Goal: Task Accomplishment & Management: Manage account settings

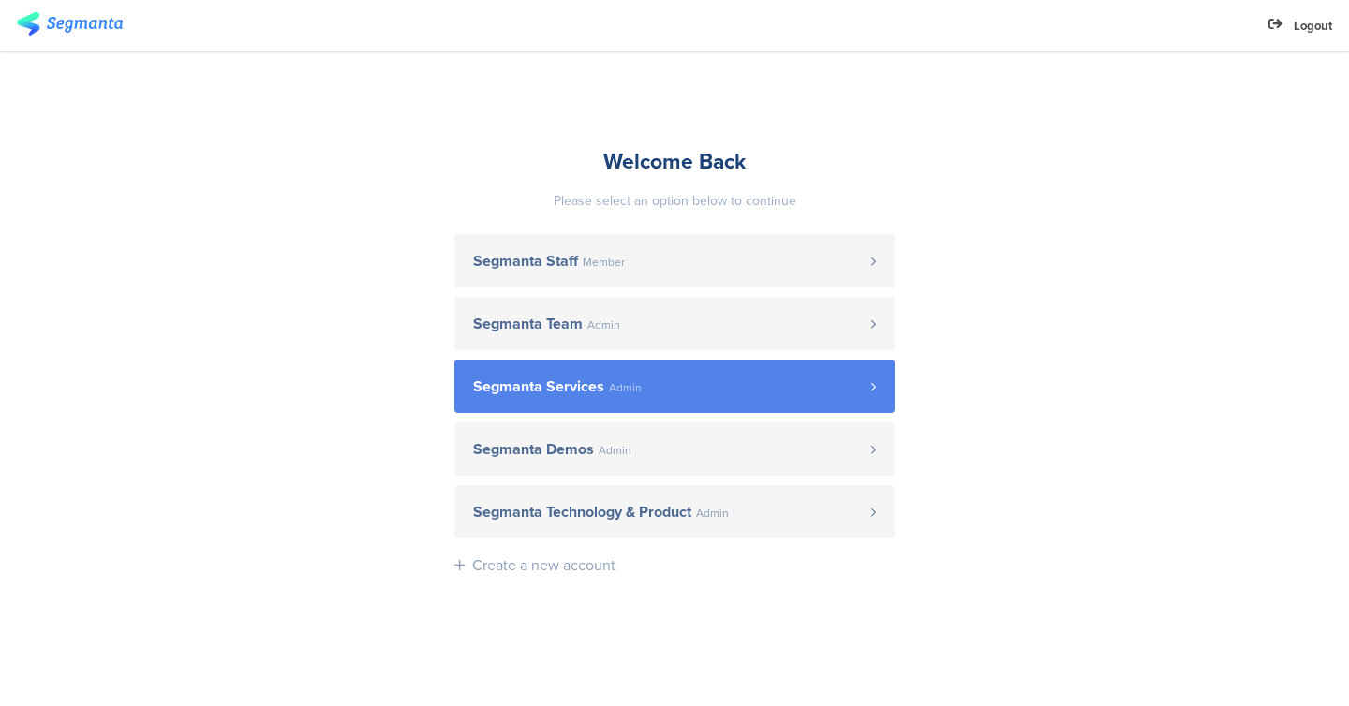
click at [682, 370] on link "Segmanta Services Admin" at bounding box center [674, 386] width 440 height 53
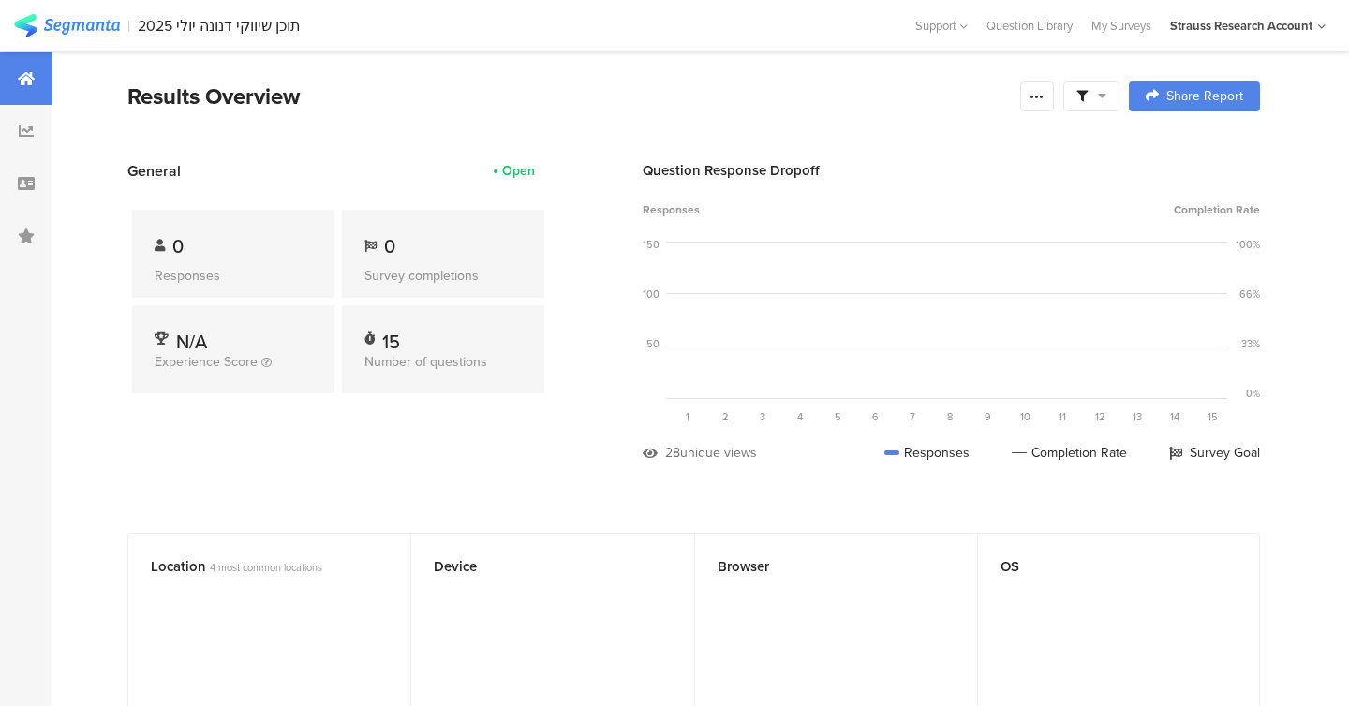
click at [32, 79] on icon at bounding box center [26, 78] width 17 height 15
click at [28, 121] on div at bounding box center [26, 131] width 52 height 52
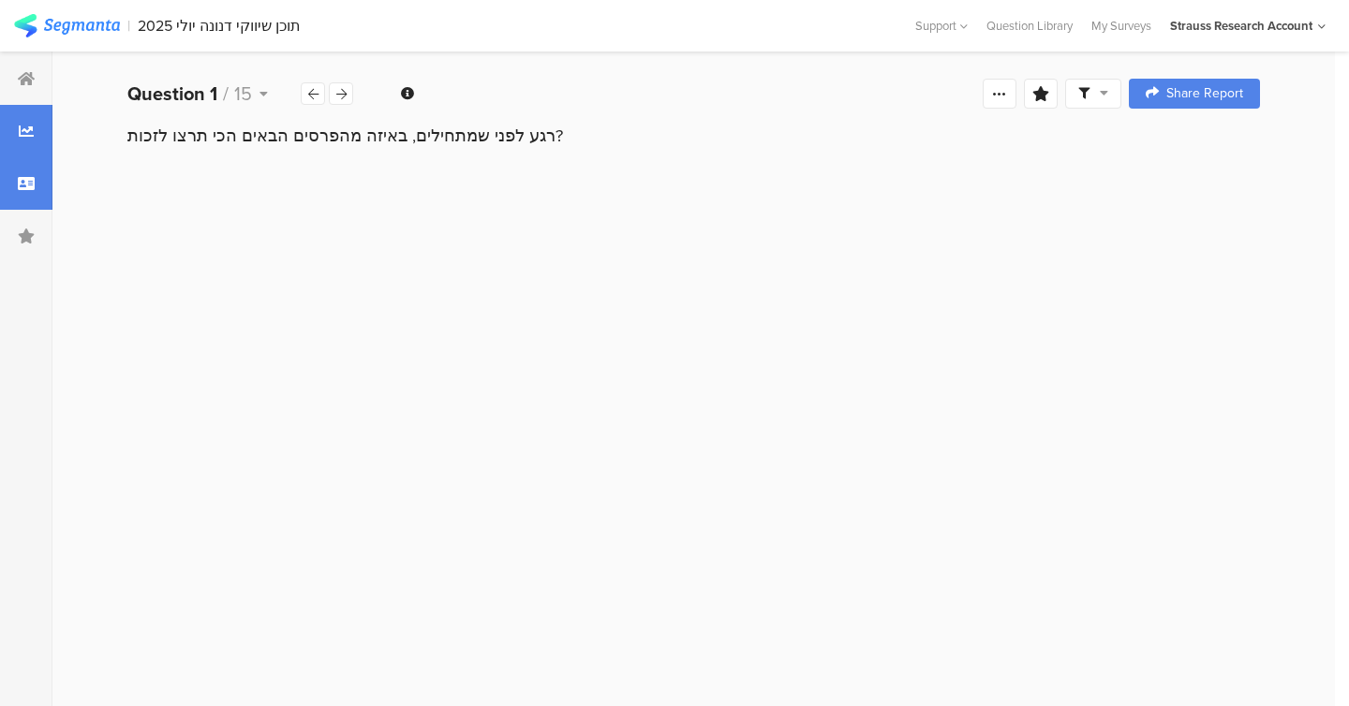
click at [28, 185] on icon at bounding box center [26, 183] width 17 height 15
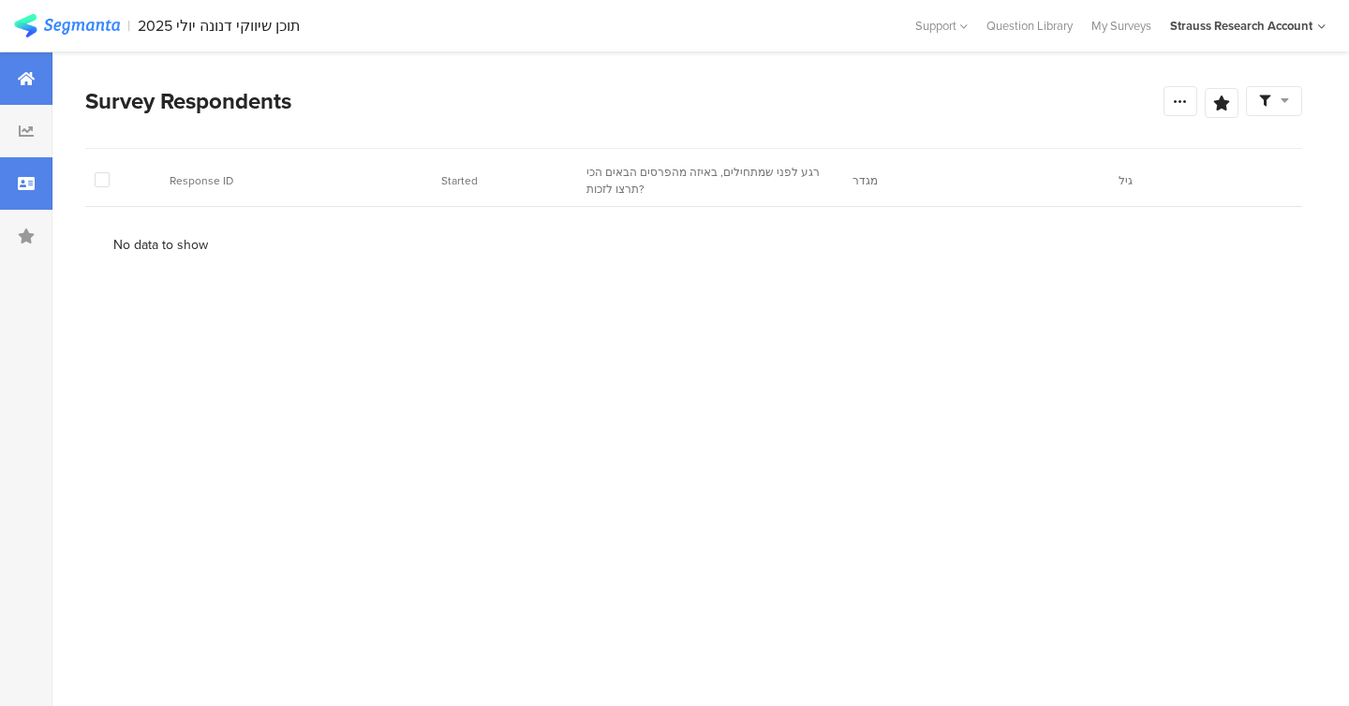
click at [26, 90] on div at bounding box center [26, 78] width 52 height 52
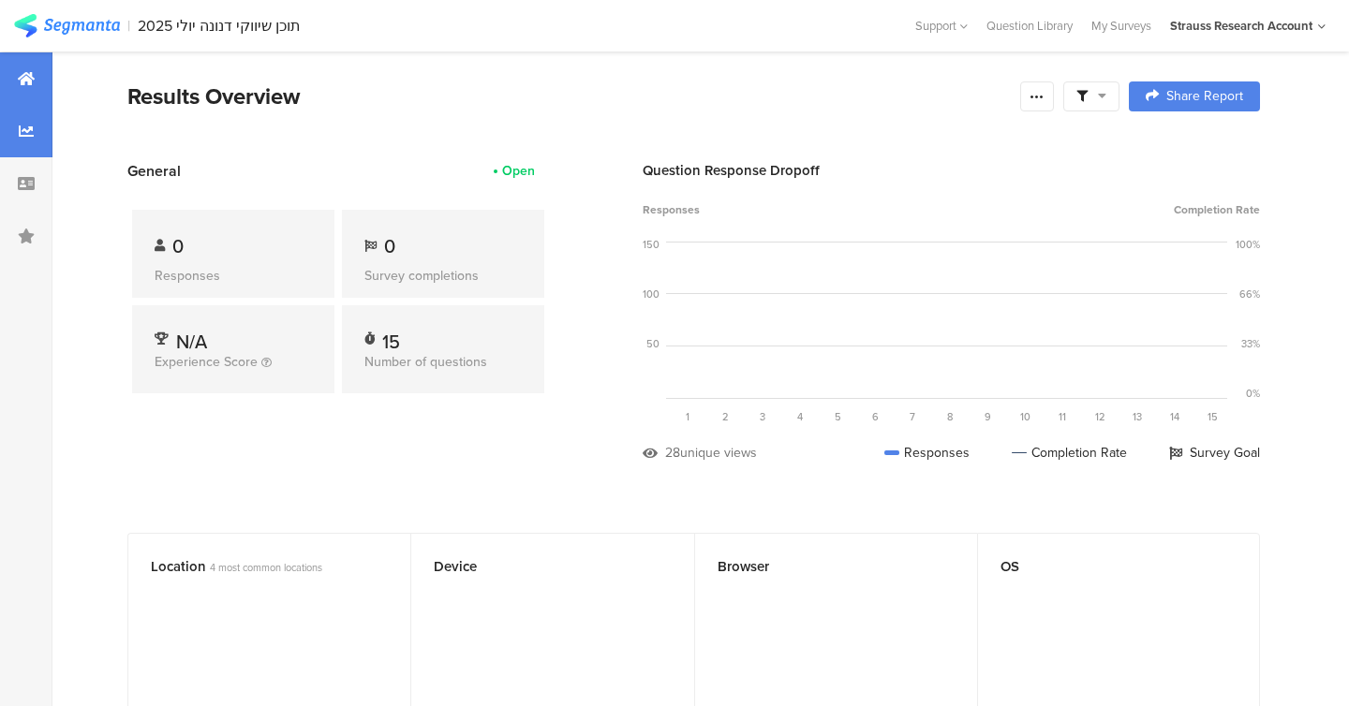
click at [30, 136] on icon at bounding box center [26, 131] width 15 height 15
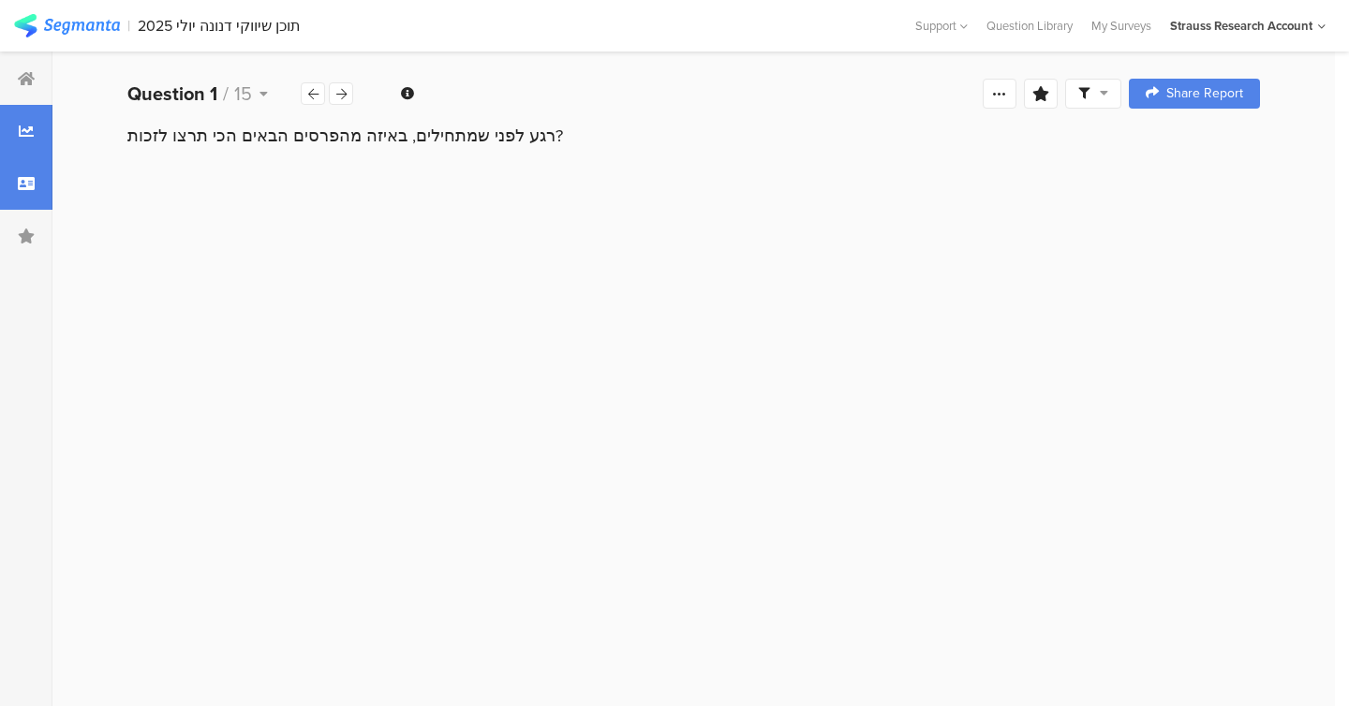
click at [22, 192] on div at bounding box center [26, 183] width 52 height 52
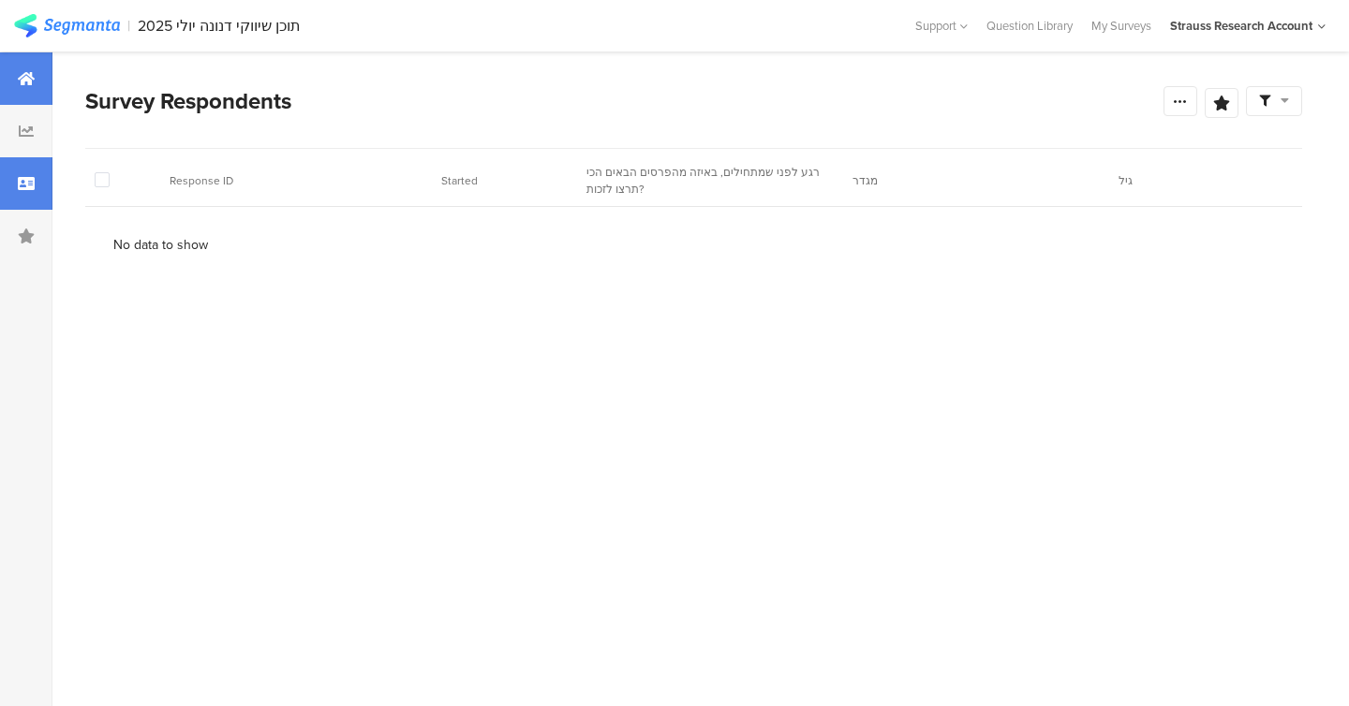
click at [18, 92] on div at bounding box center [26, 78] width 52 height 52
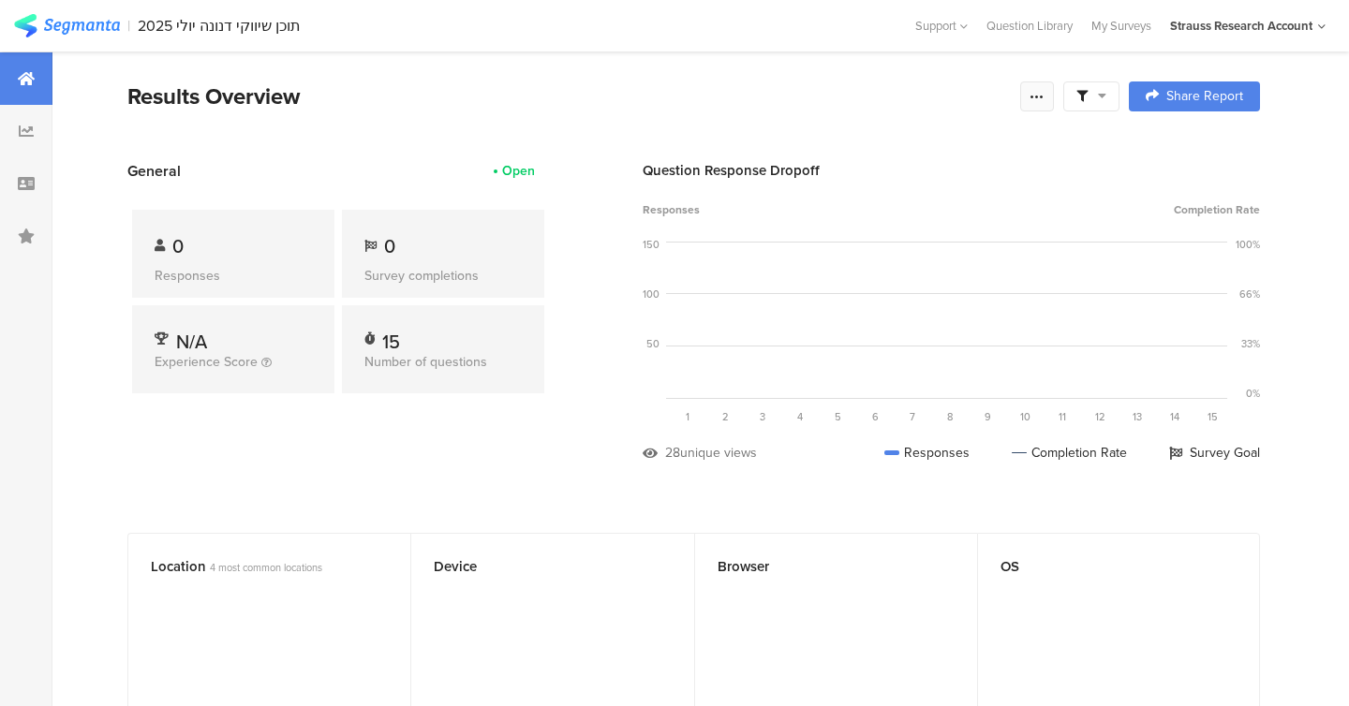
click at [1037, 100] on icon at bounding box center [1037, 96] width 15 height 15
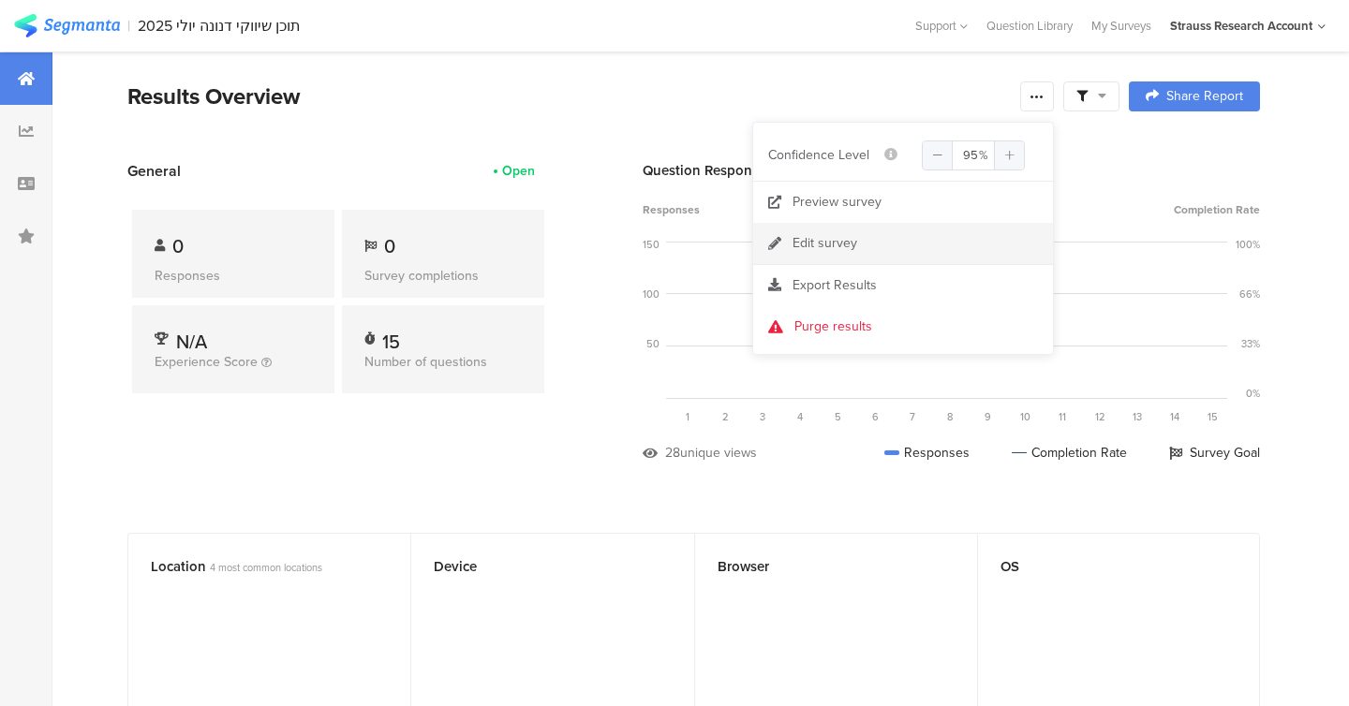
click at [871, 248] on link "Edit survey" at bounding box center [903, 243] width 300 height 41
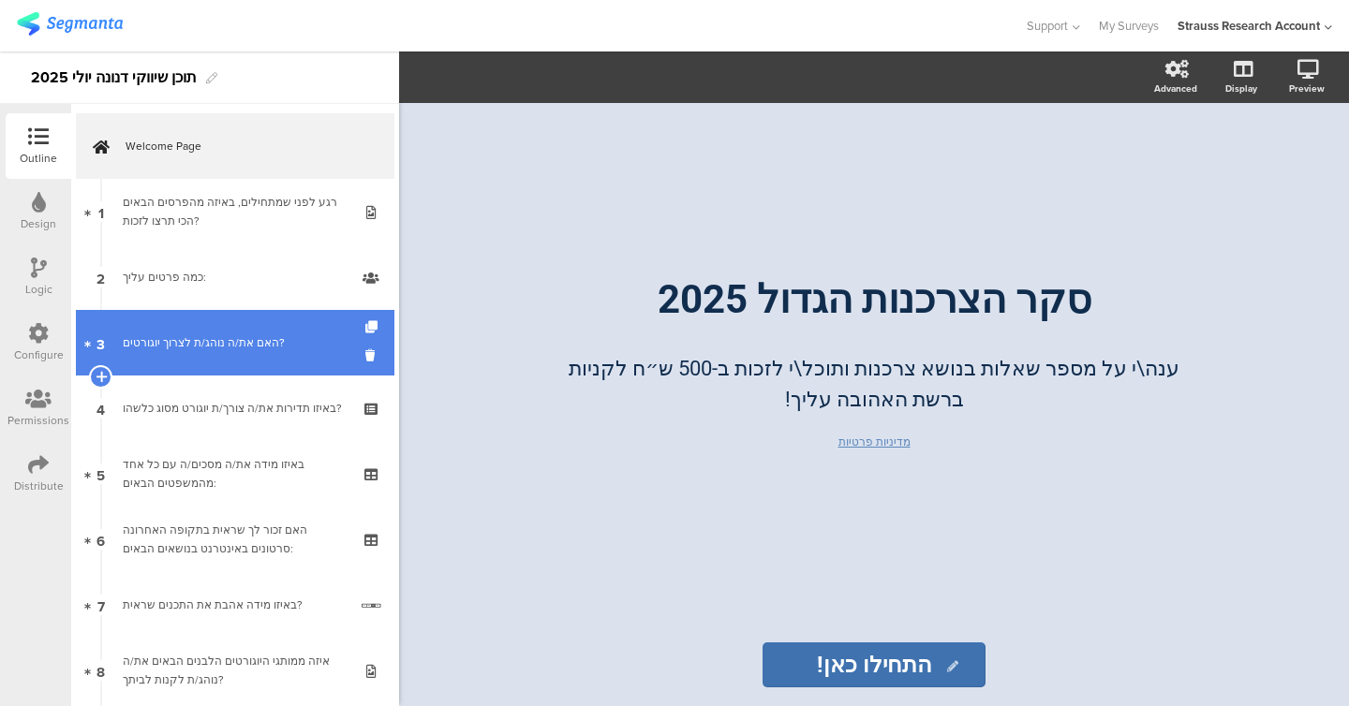
click at [175, 348] on div "האם את/ה נוהג/ת לצרוך יוגורטים?" at bounding box center [235, 343] width 224 height 19
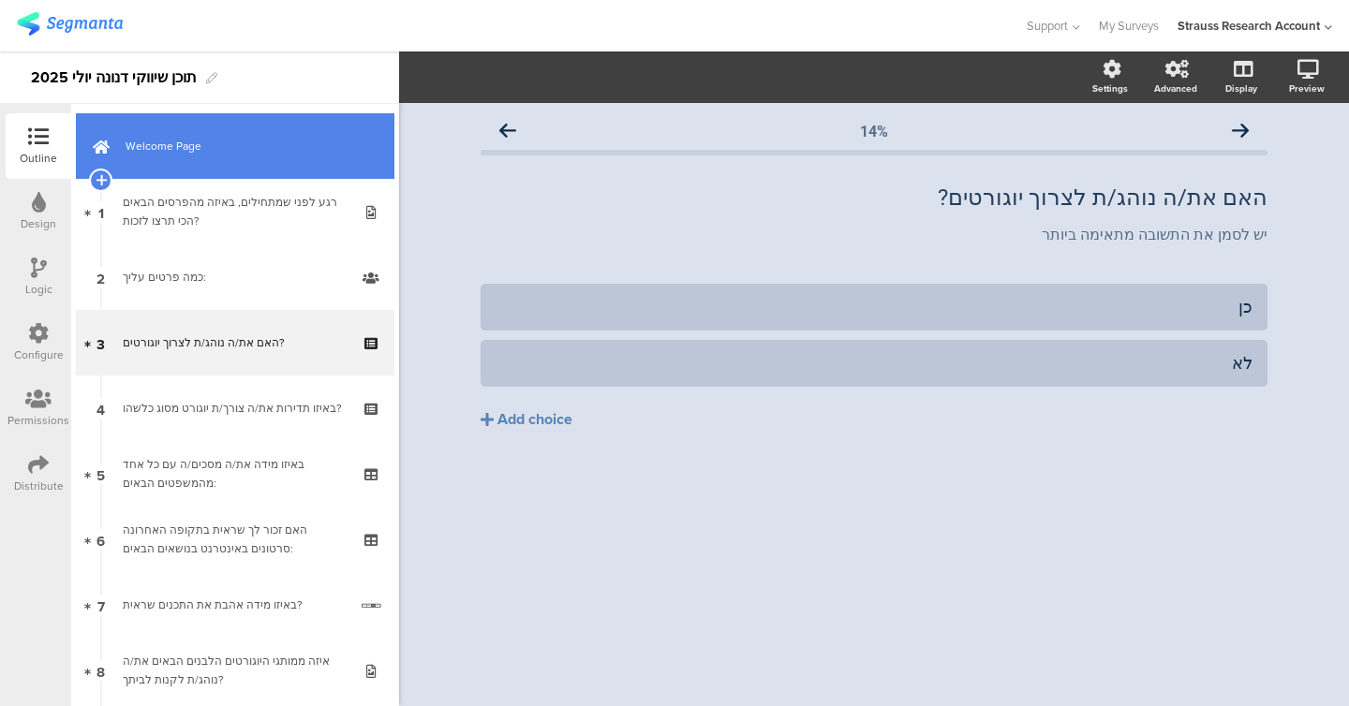
click at [192, 152] on span "Welcome Page" at bounding box center [246, 146] width 240 height 19
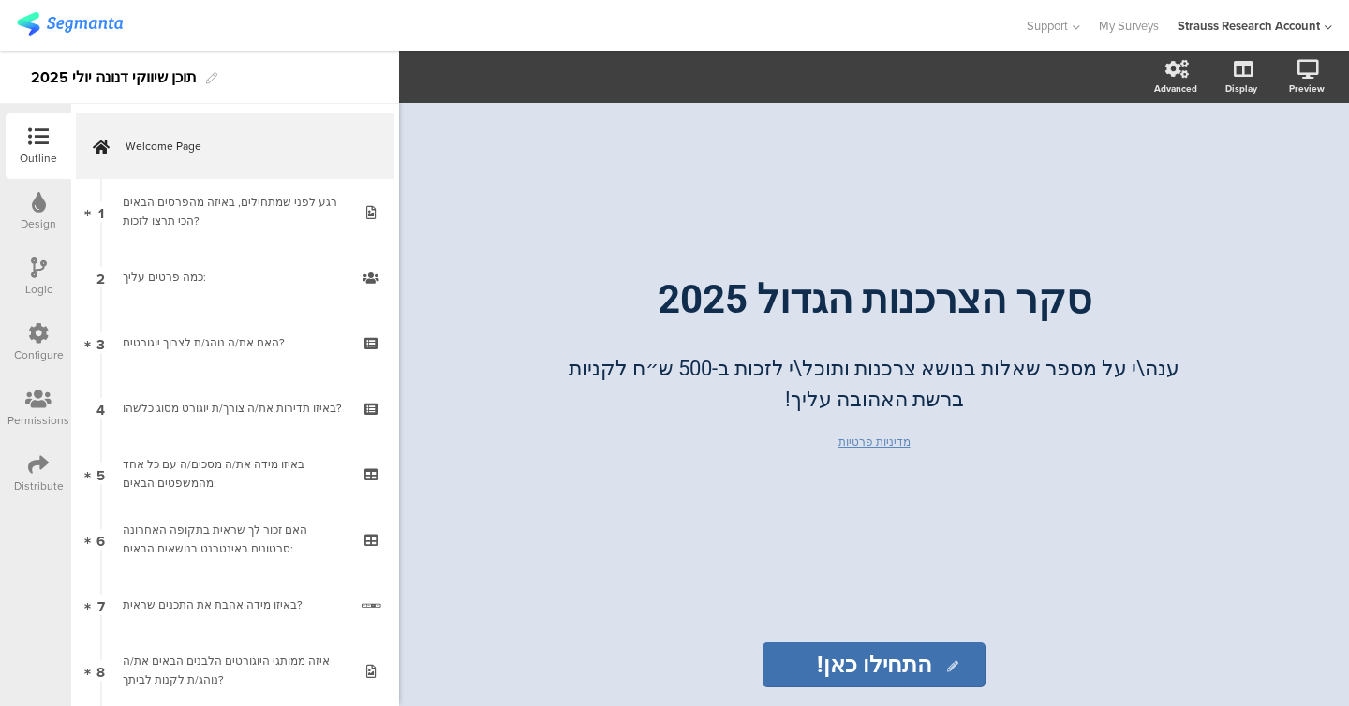
click at [26, 478] on div "Distribute" at bounding box center [39, 486] width 50 height 17
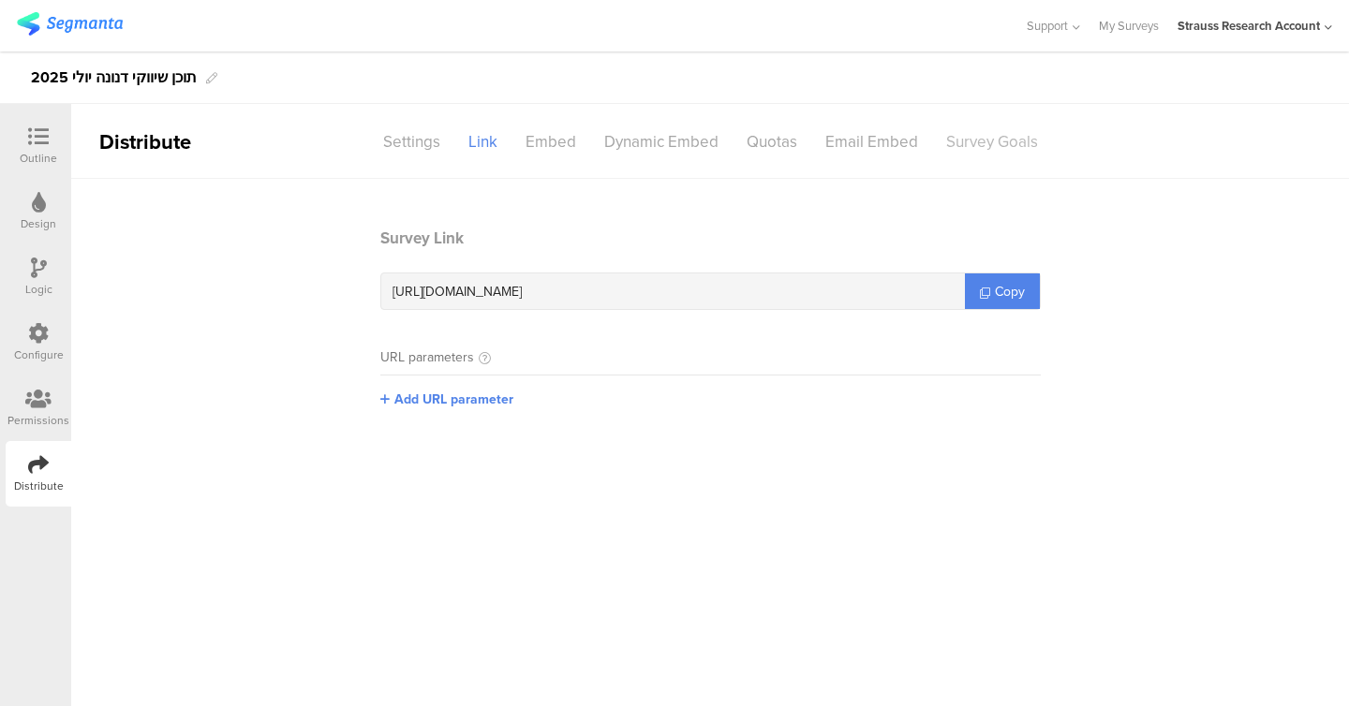
click at [1014, 139] on div "Survey Goals" at bounding box center [992, 142] width 120 height 33
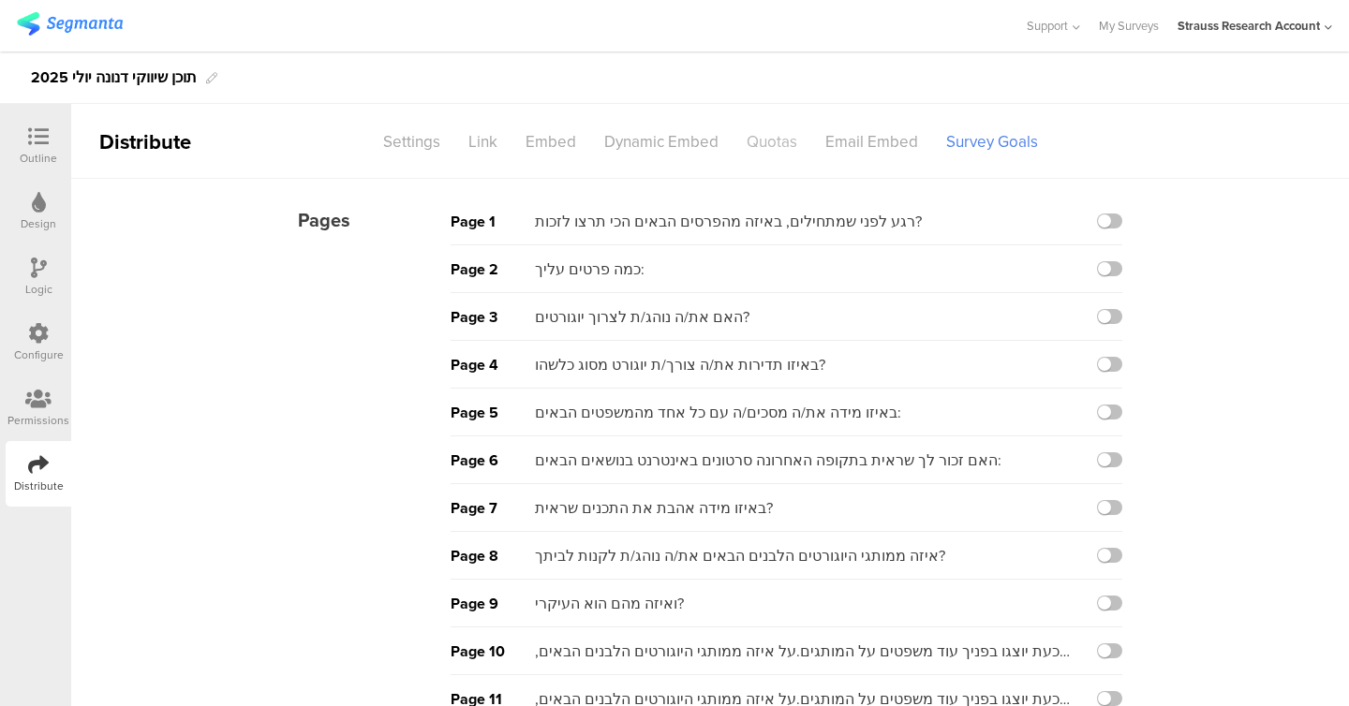
click at [761, 144] on div "Quotas" at bounding box center [772, 142] width 79 height 33
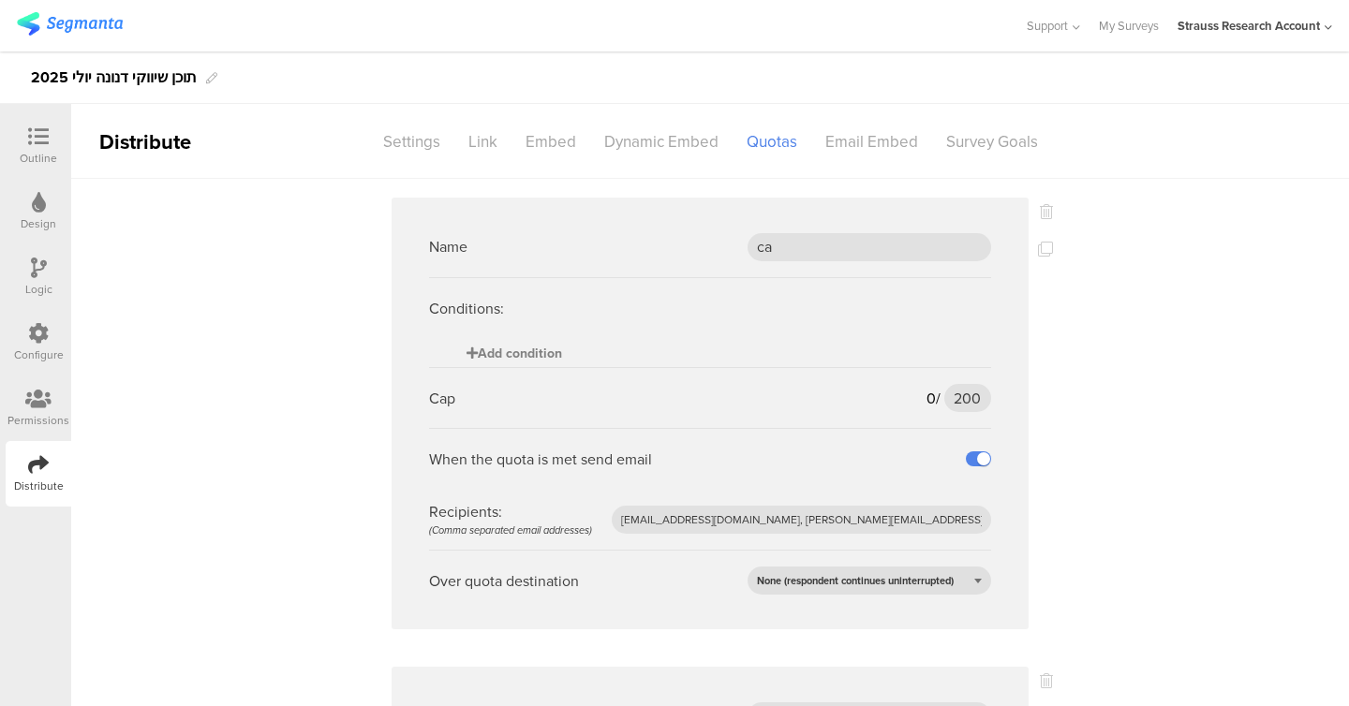
click at [552, 350] on span "Add condition" at bounding box center [515, 354] width 96 height 20
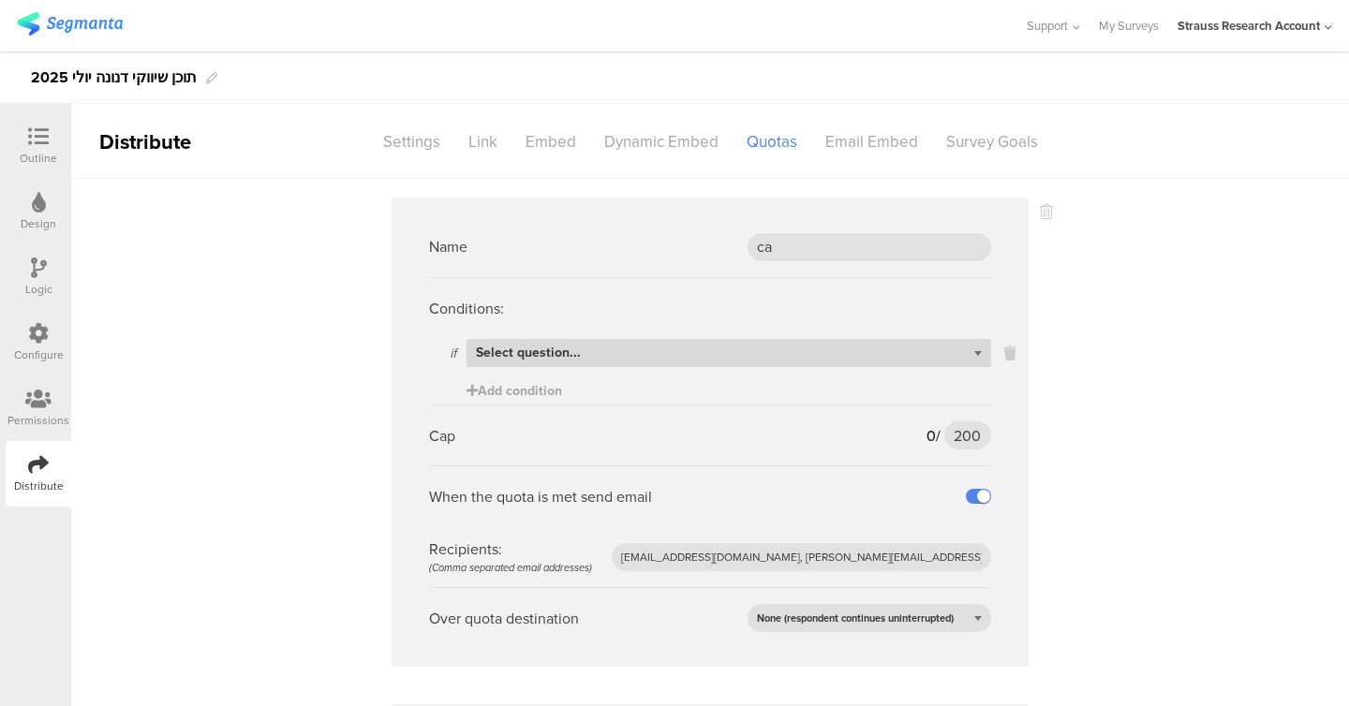
click at [569, 351] on span "Select question..." at bounding box center [528, 353] width 105 height 20
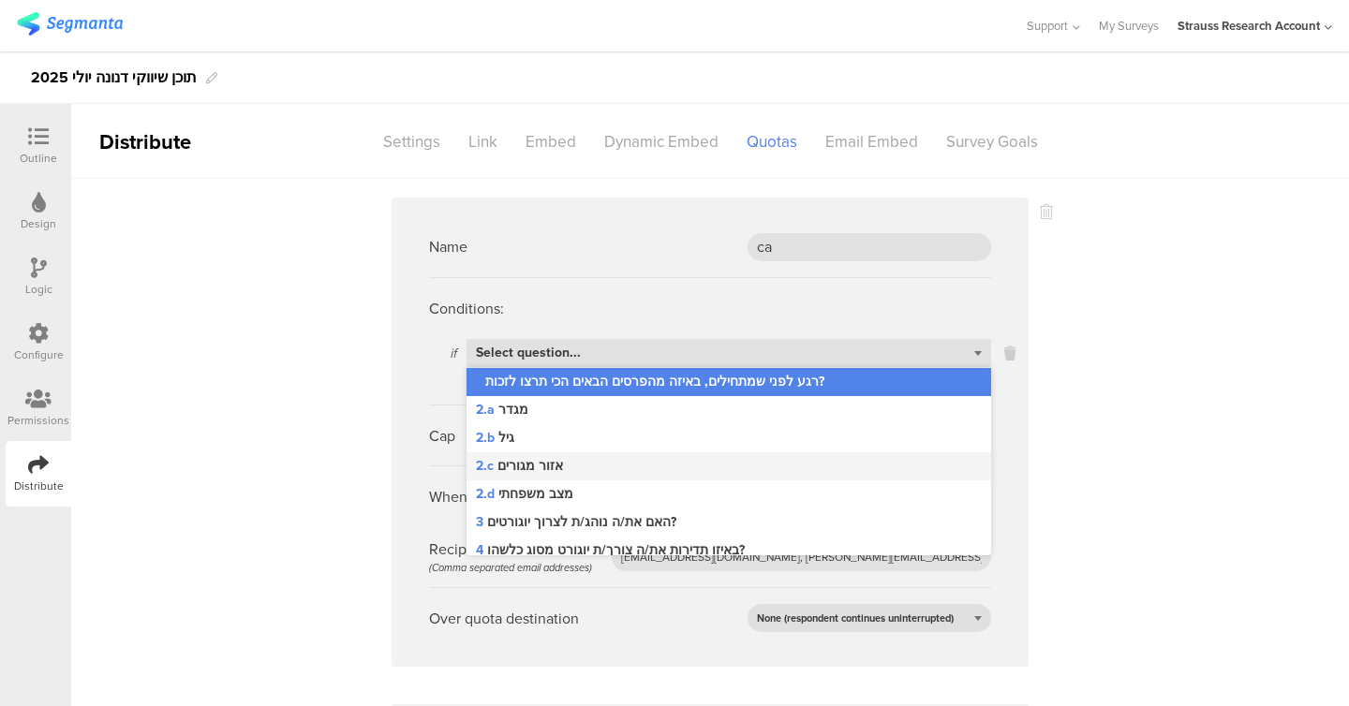
scroll to position [407, 0]
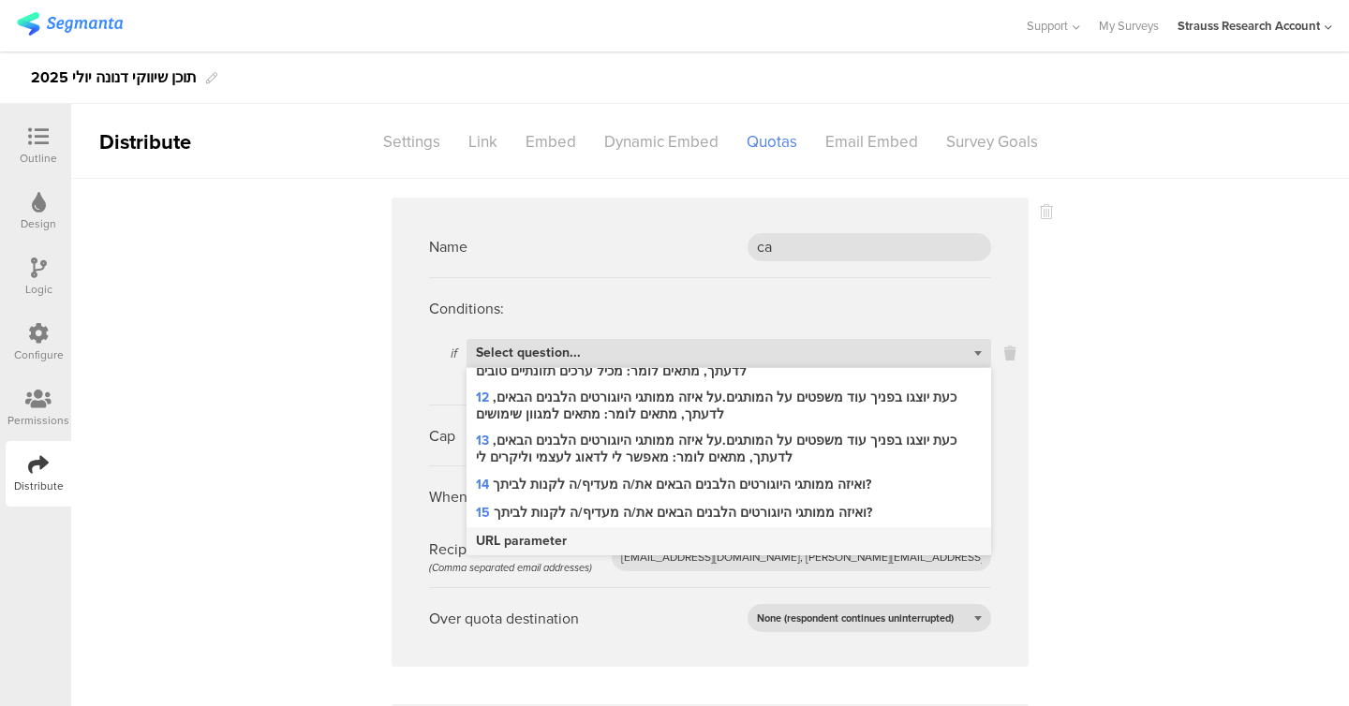
click at [549, 536] on span "URL parameter" at bounding box center [521, 541] width 91 height 17
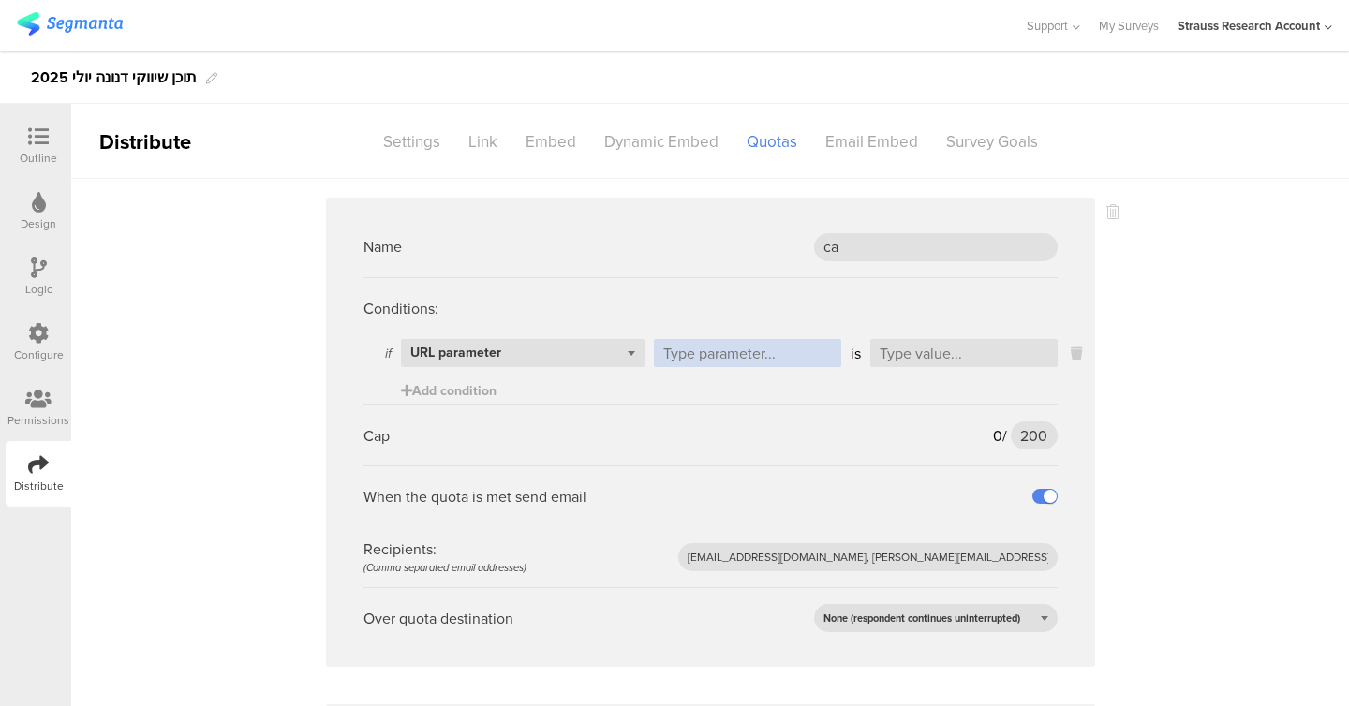
click at [703, 350] on input "text" at bounding box center [747, 353] width 187 height 28
type input "g"
click at [953, 363] on input "text" at bounding box center [963, 353] width 187 height 28
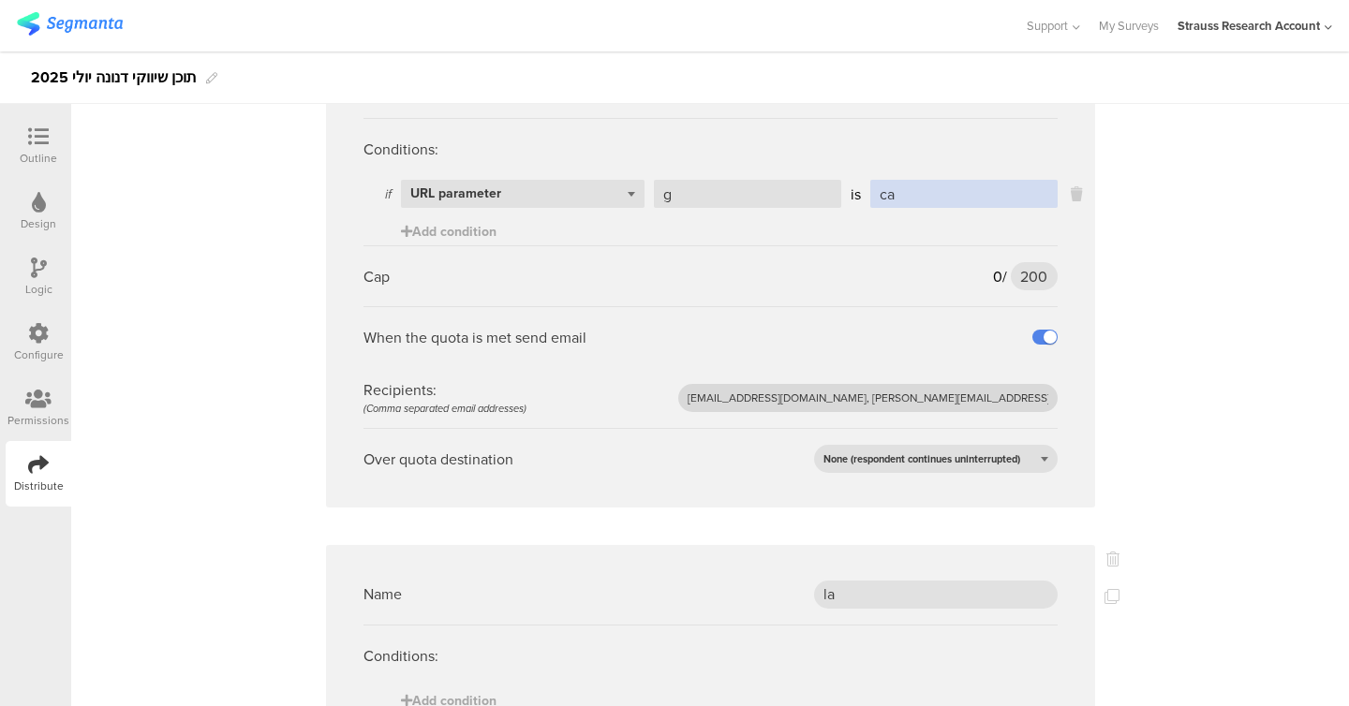
scroll to position [0, 0]
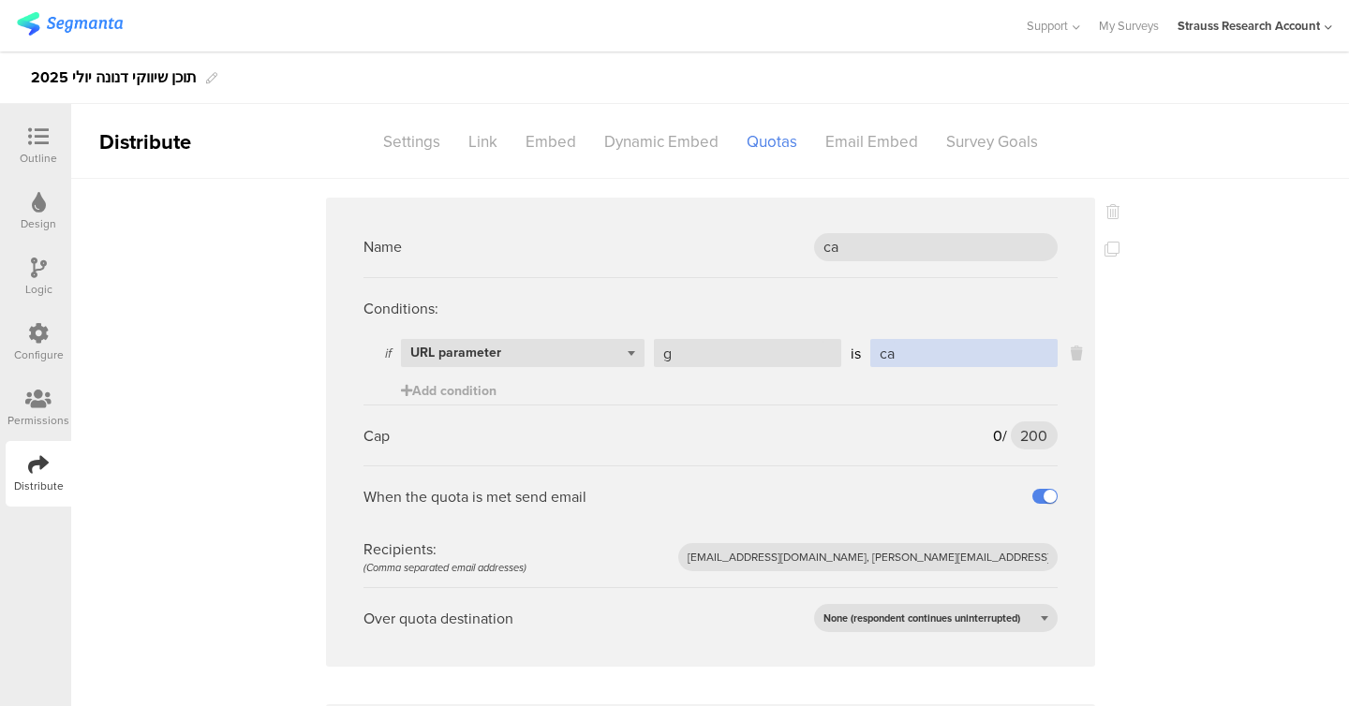
type input "ca"
click at [39, 134] on icon at bounding box center [38, 136] width 21 height 21
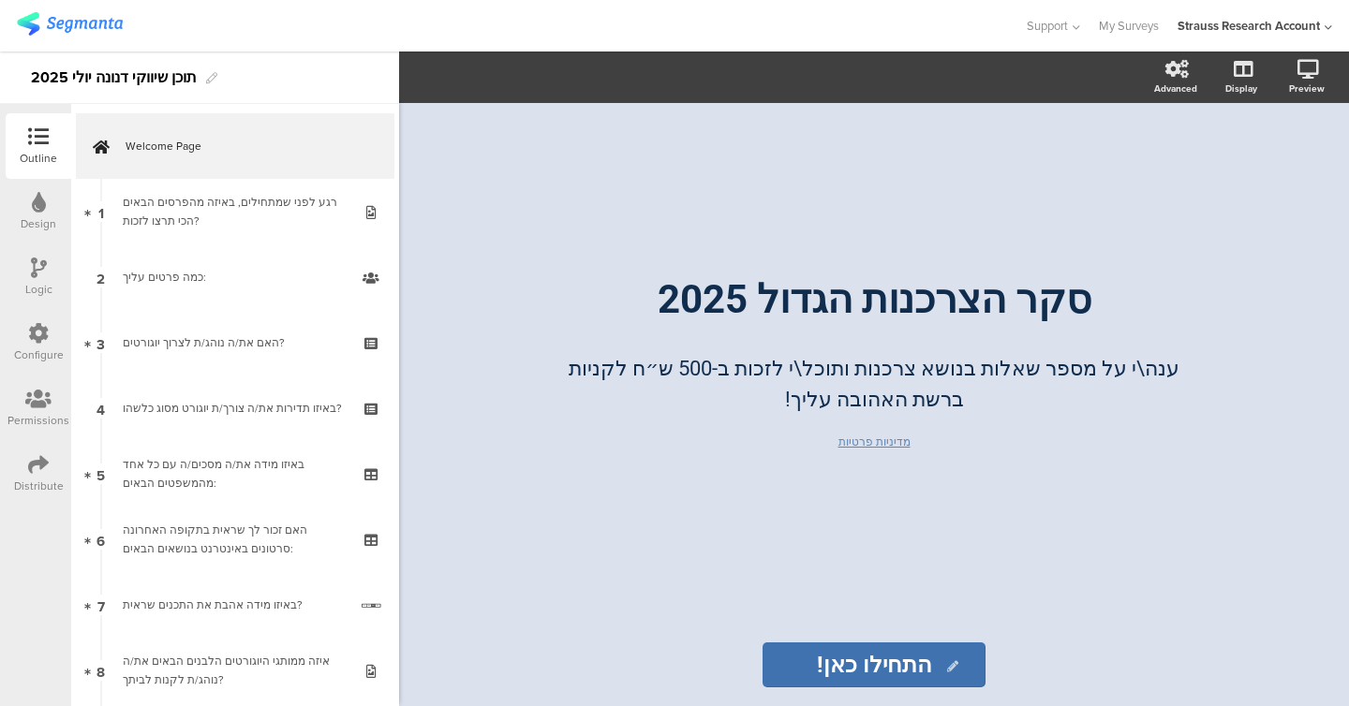
click at [43, 471] on icon at bounding box center [38, 464] width 21 height 21
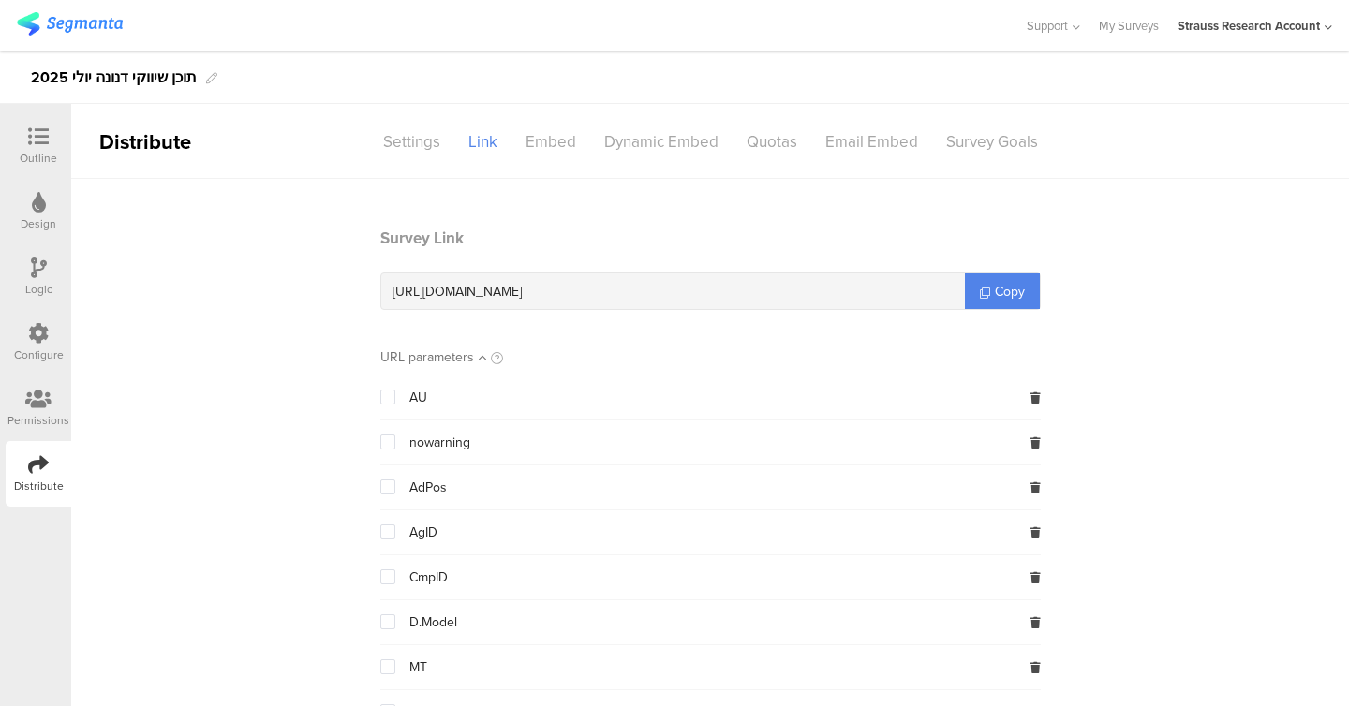
click at [31, 136] on icon at bounding box center [38, 136] width 21 height 21
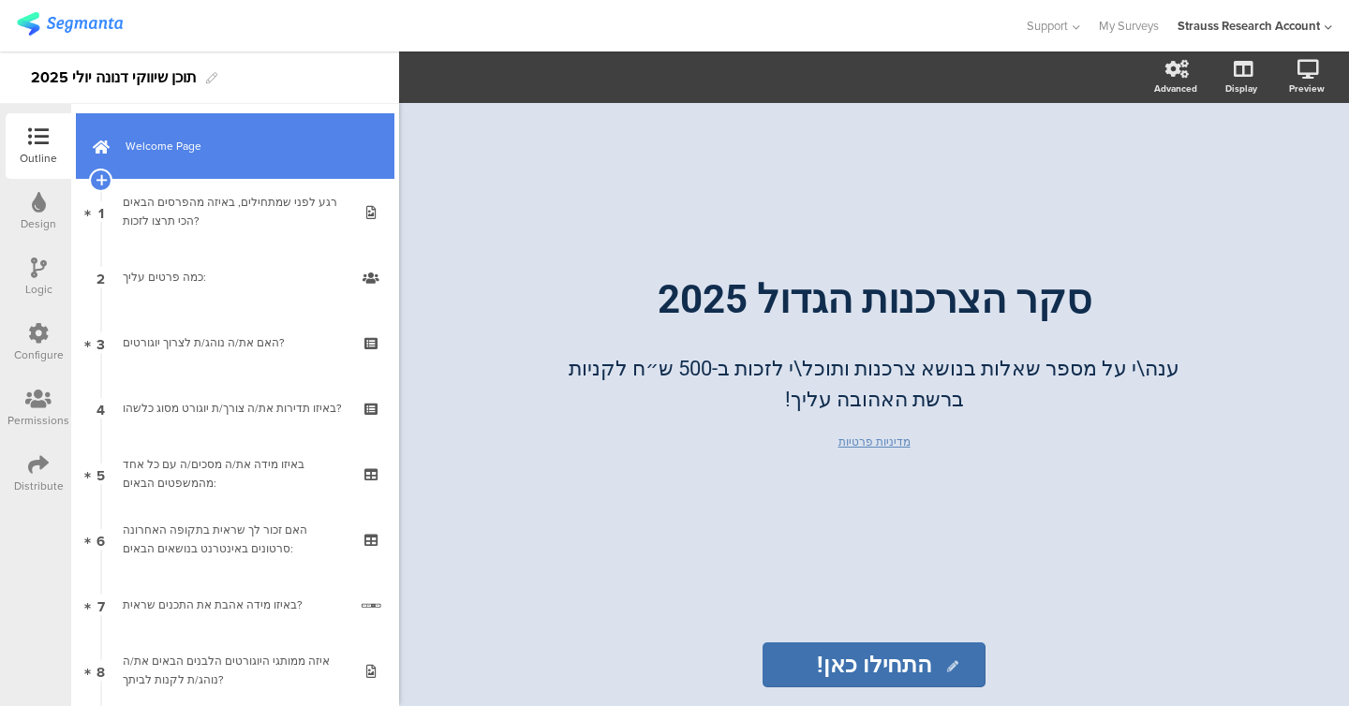
click at [260, 145] on span "Welcome Page" at bounding box center [246, 146] width 240 height 19
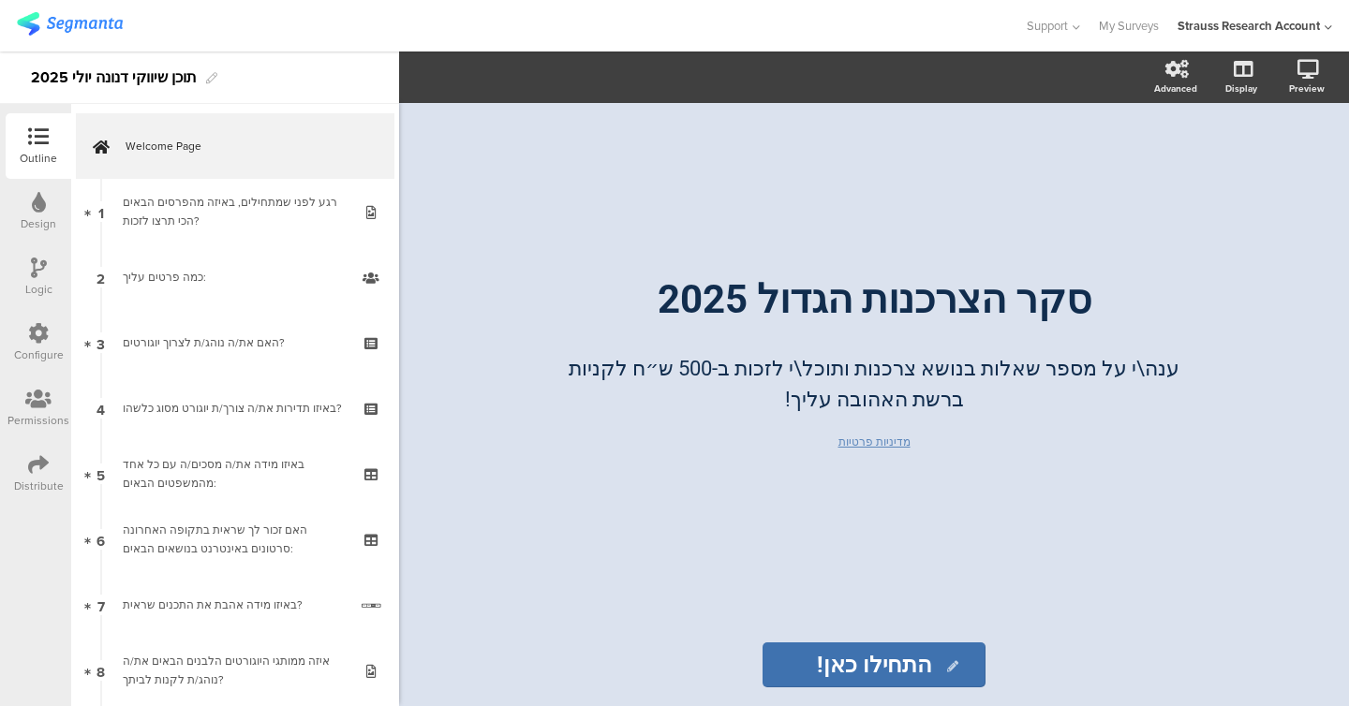
click at [46, 486] on div "Distribute" at bounding box center [39, 486] width 50 height 17
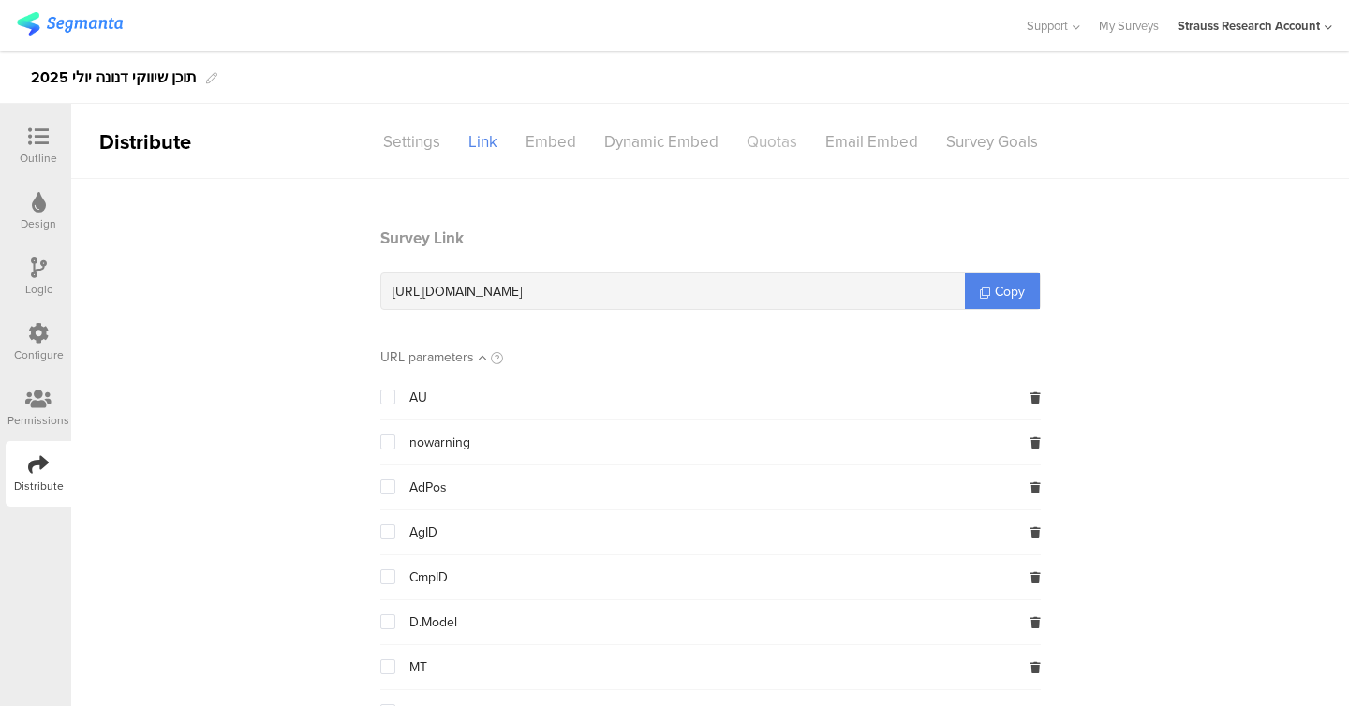
click at [761, 153] on div "Quotas" at bounding box center [772, 142] width 79 height 33
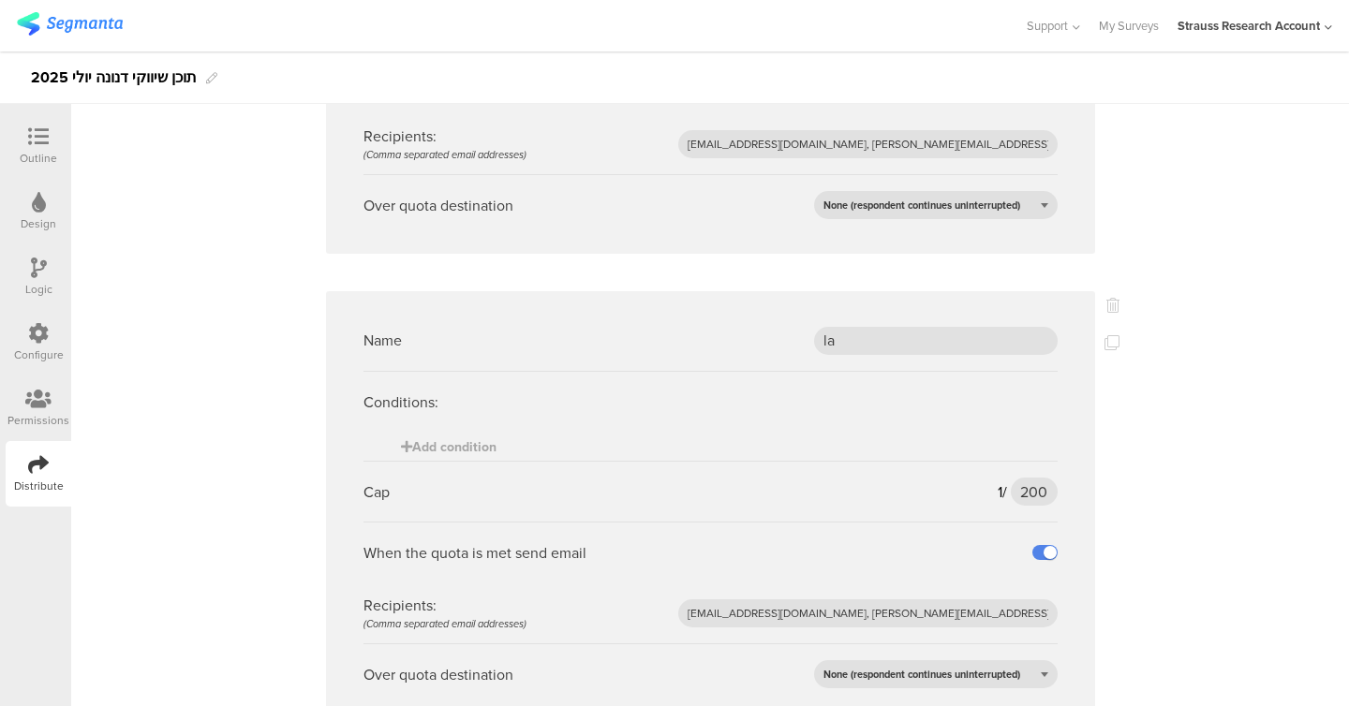
scroll to position [527, 0]
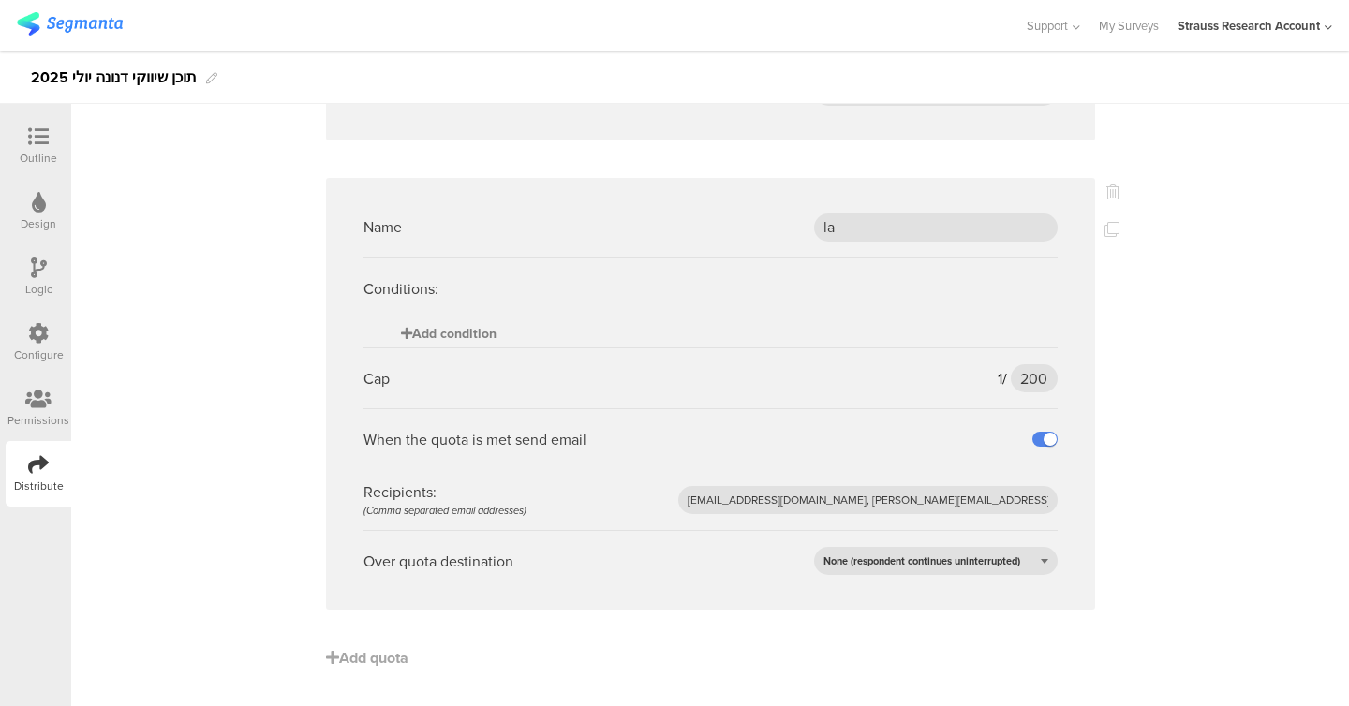
click at [471, 341] on span "Add condition" at bounding box center [449, 334] width 96 height 20
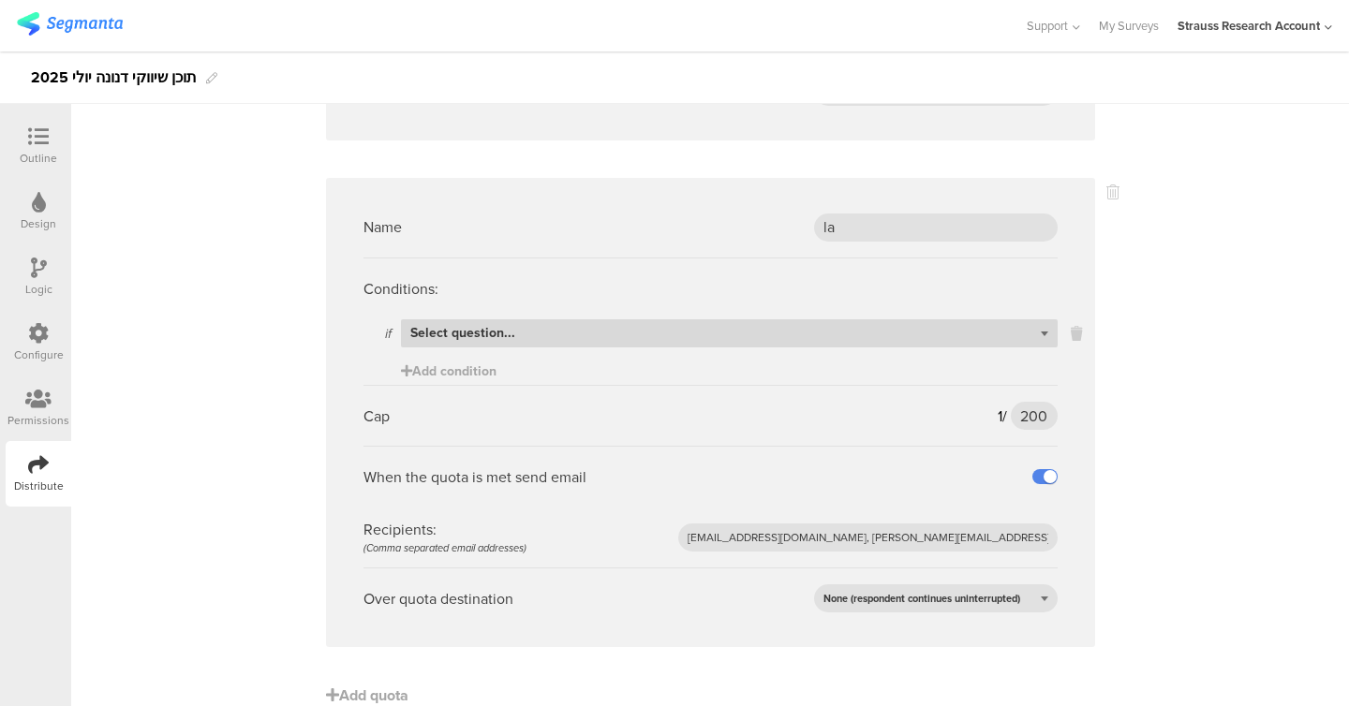
click at [522, 334] on div "Select question..." at bounding box center [729, 333] width 657 height 28
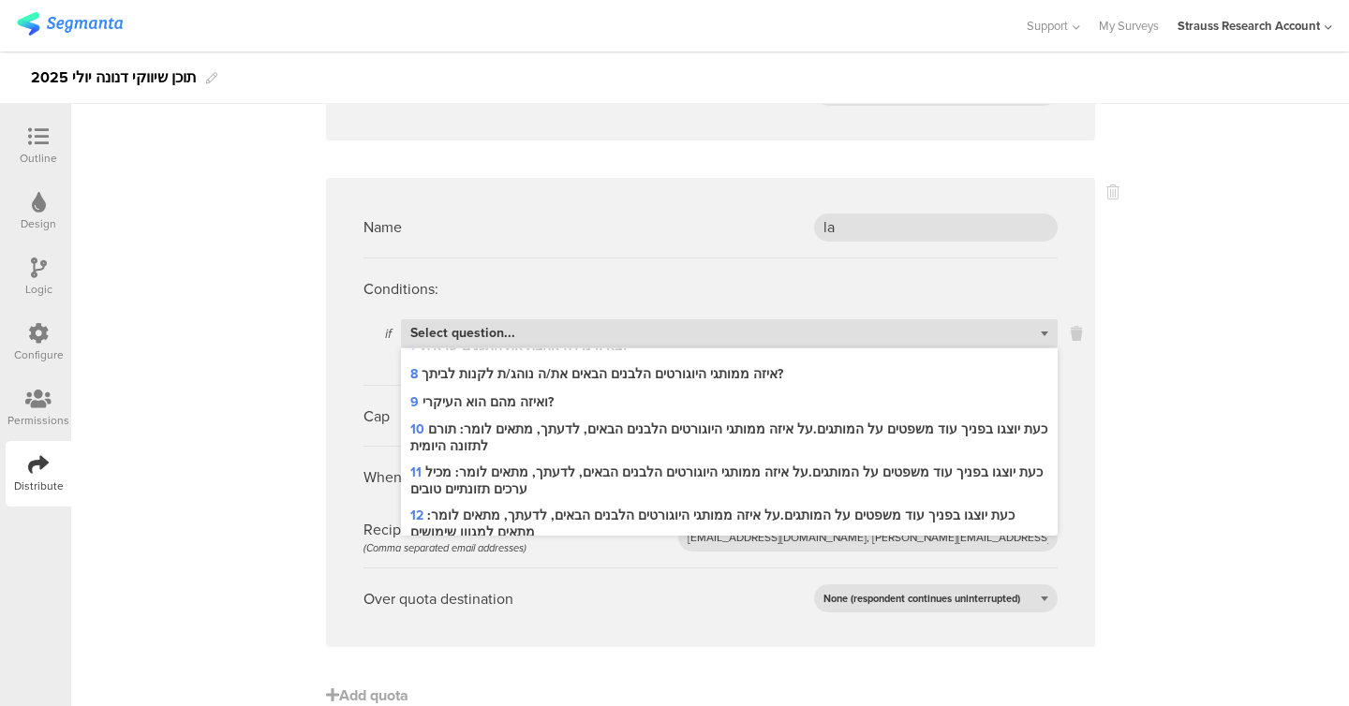
scroll to position [407, 0]
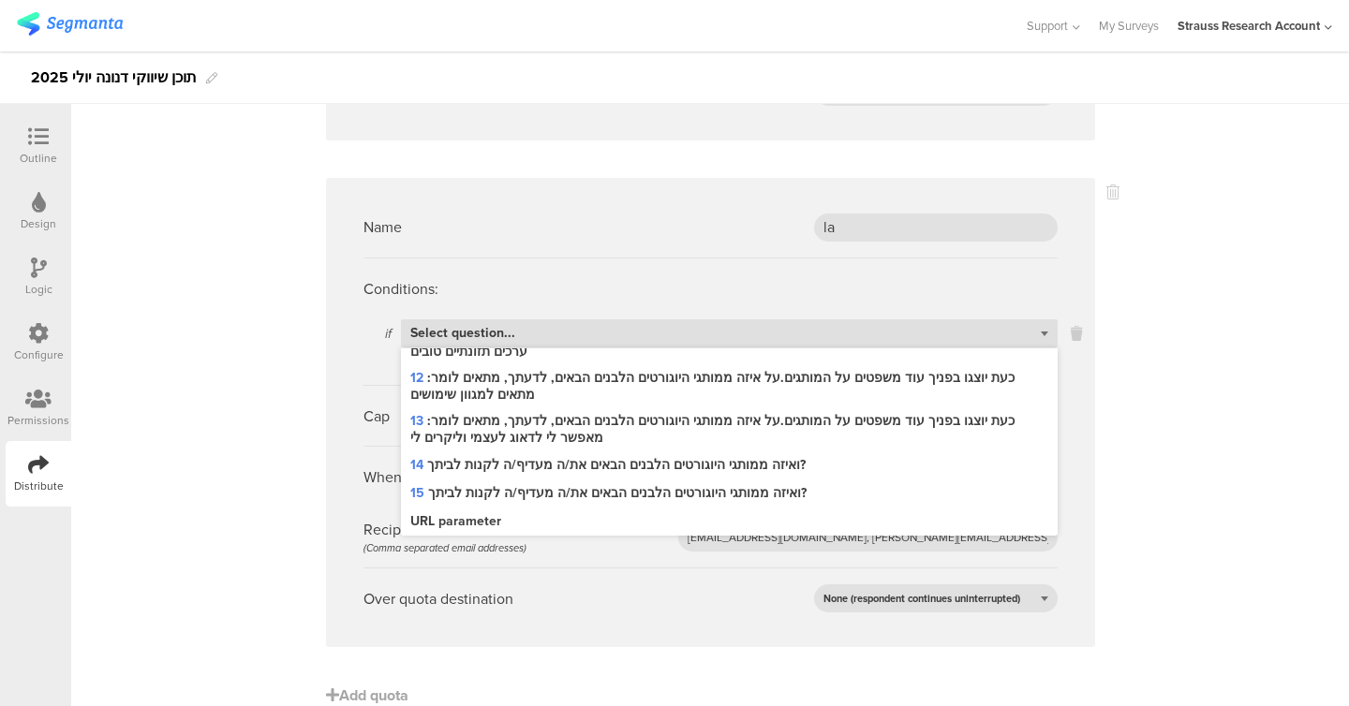
click at [509, 538] on div "Recipients: (Comma separated email addresses)" at bounding box center [444, 537] width 163 height 37
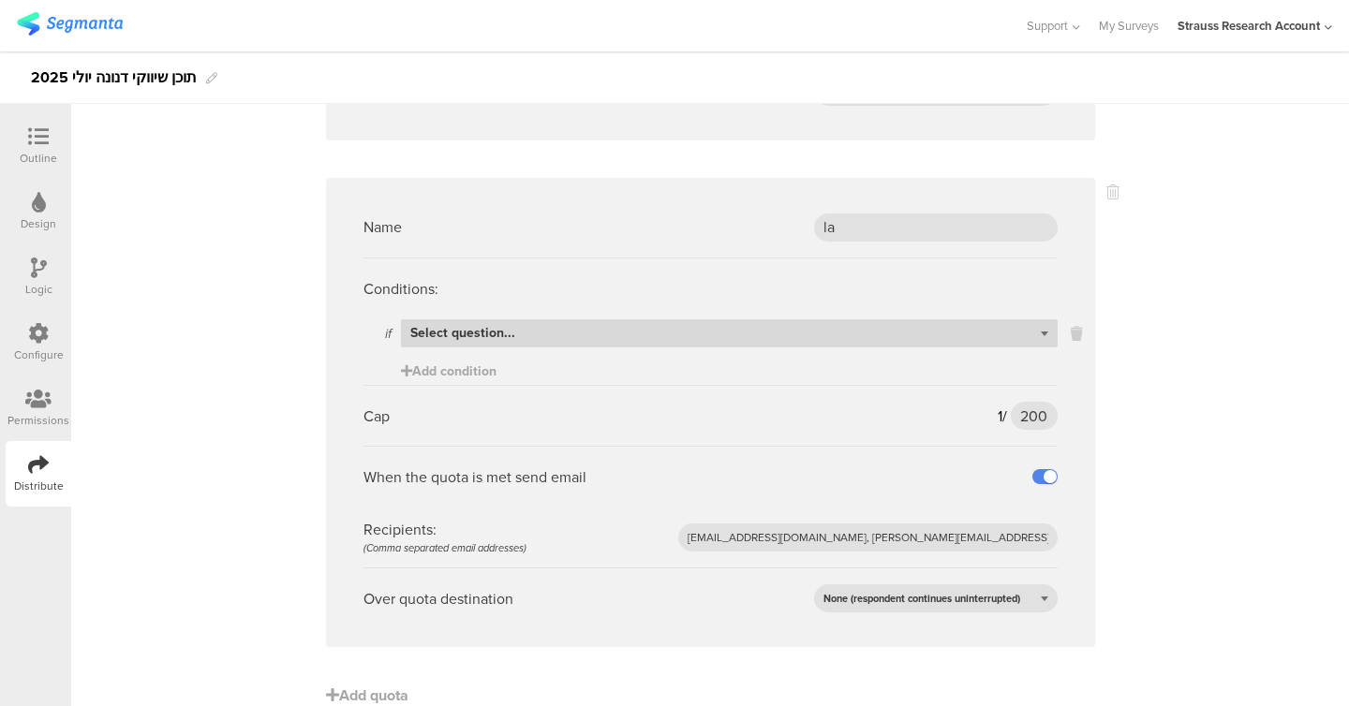
click at [530, 339] on div "Select question..." at bounding box center [729, 333] width 657 height 28
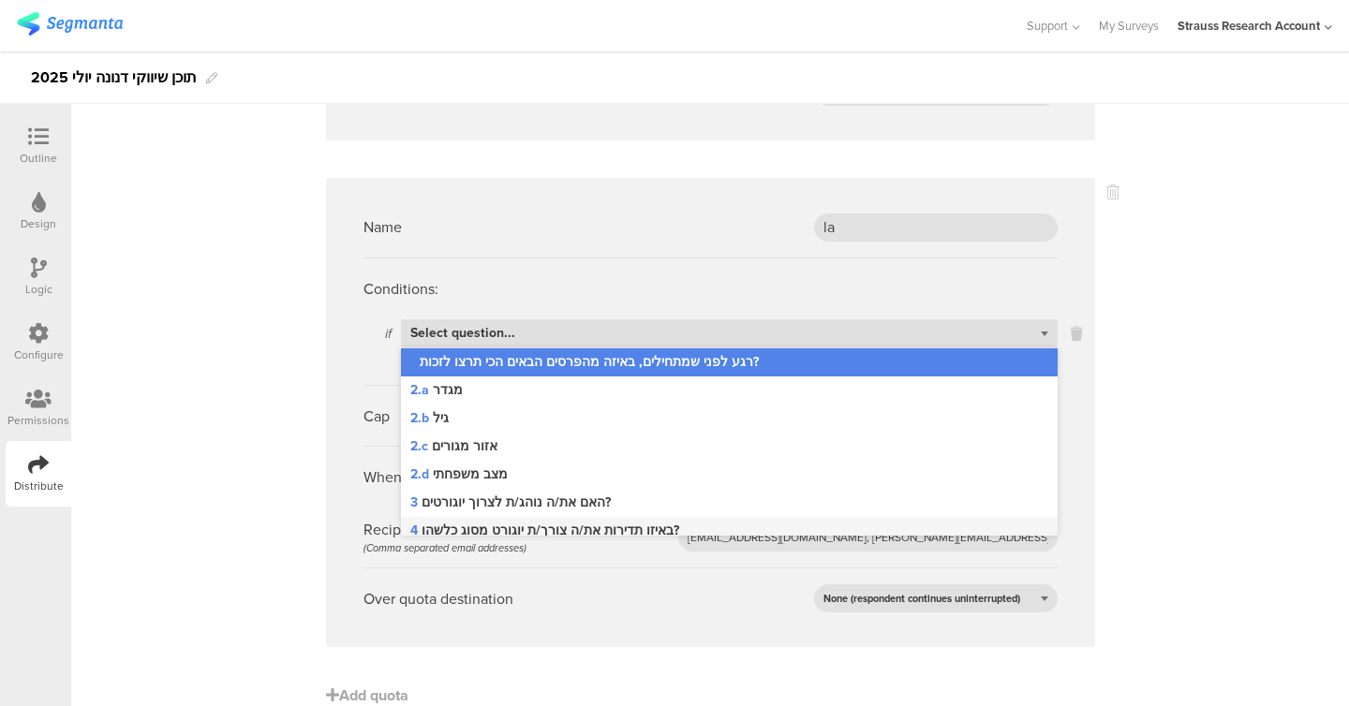
scroll to position [407, 0]
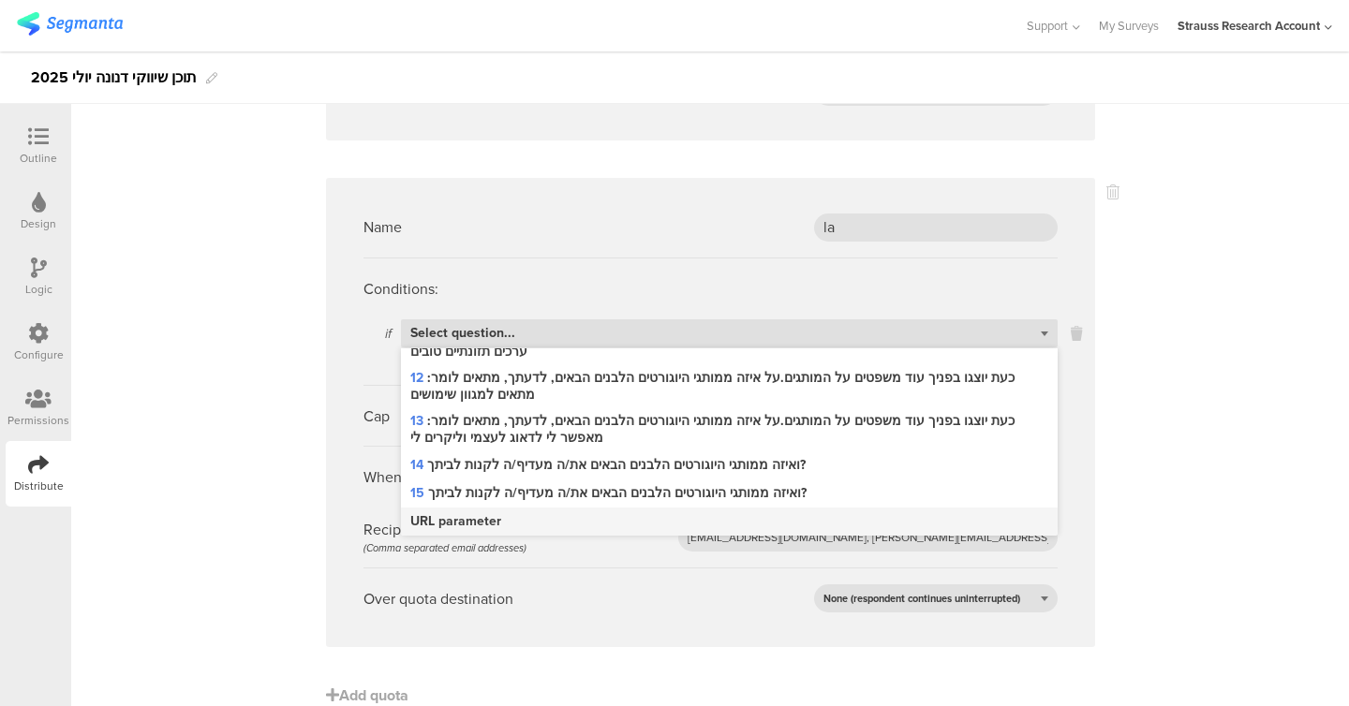
click at [512, 517] on div "URL parameter" at bounding box center [729, 522] width 657 height 28
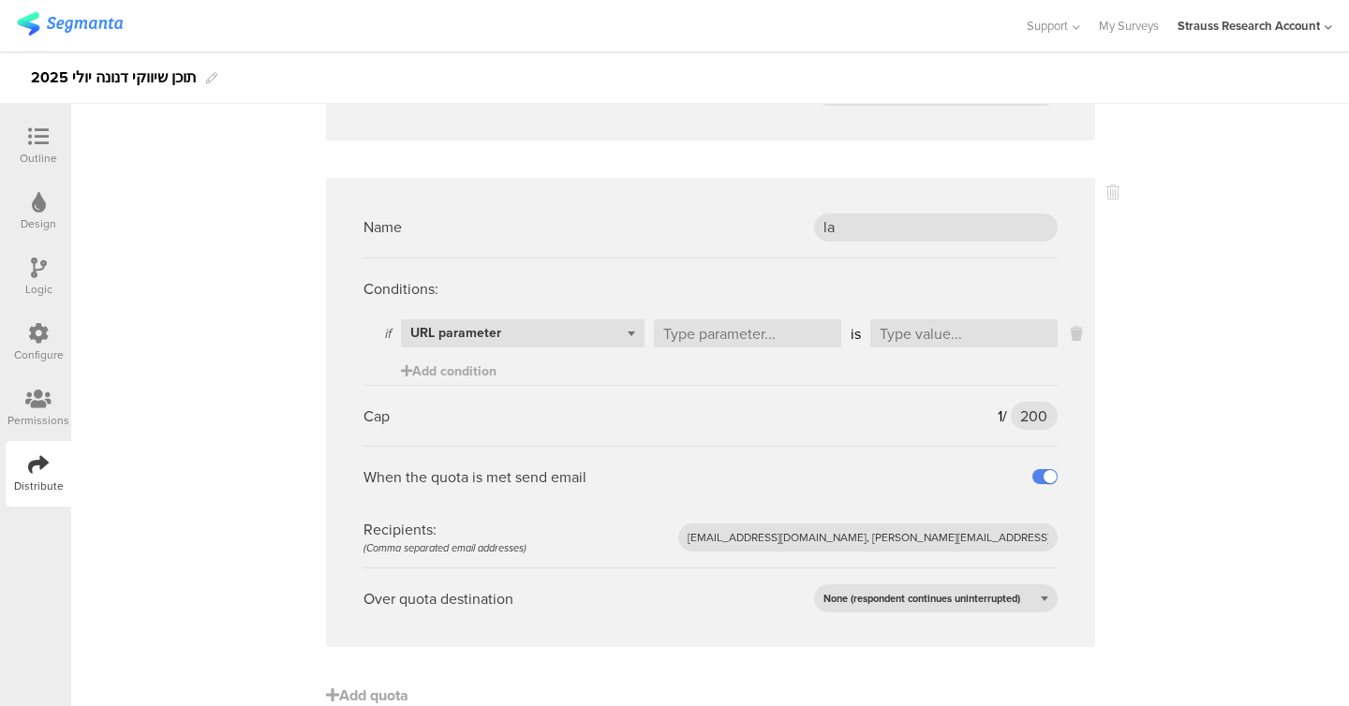
click at [734, 349] on ul "if Select question... URL parameter is" at bounding box center [710, 337] width 694 height 37
click at [734, 339] on input "text" at bounding box center [747, 333] width 187 height 28
type input "g"
click at [915, 334] on input "text" at bounding box center [963, 333] width 187 height 28
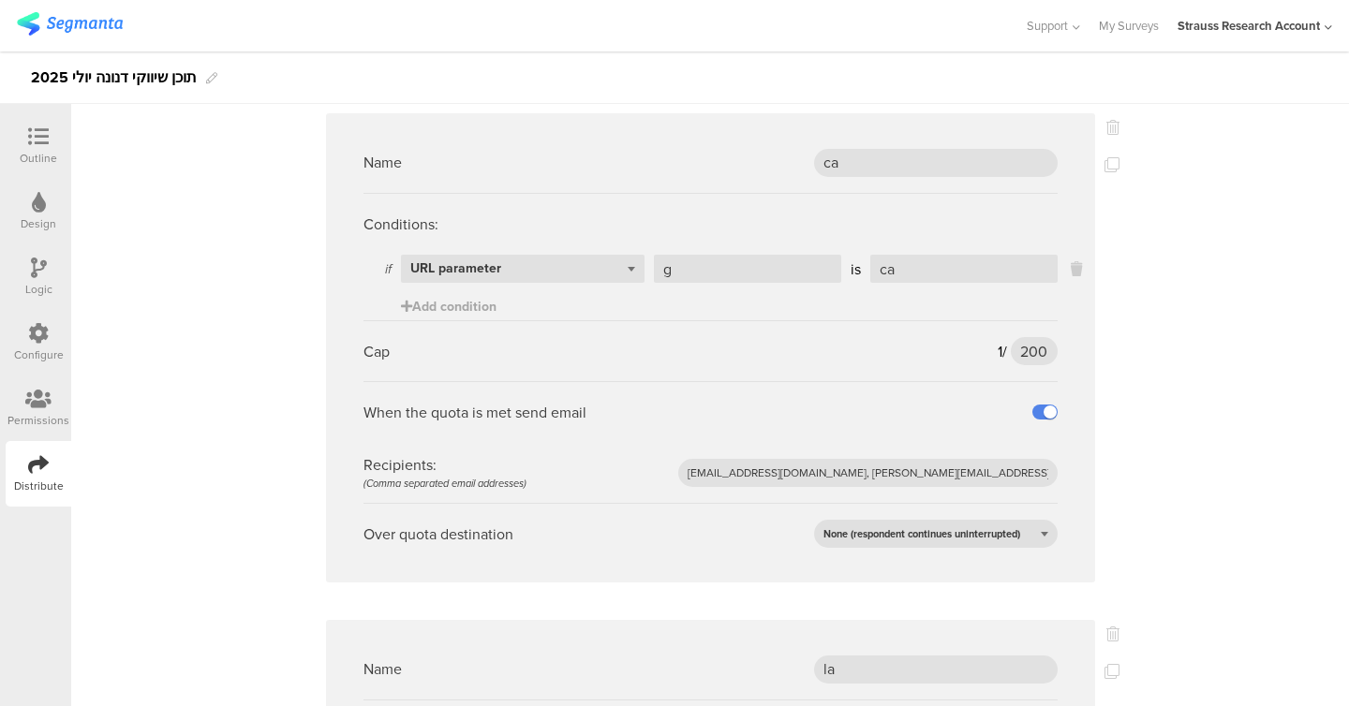
scroll to position [0, 0]
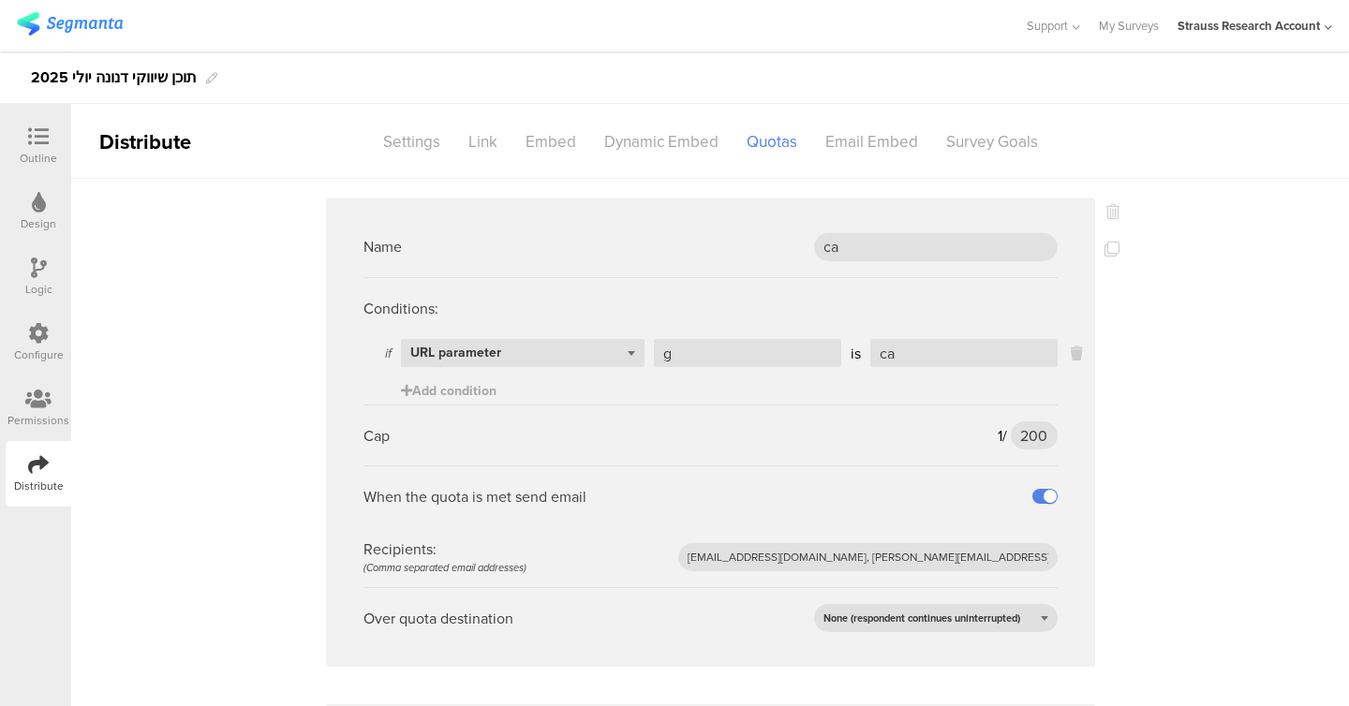
type input "la"
click at [29, 128] on icon at bounding box center [38, 136] width 21 height 21
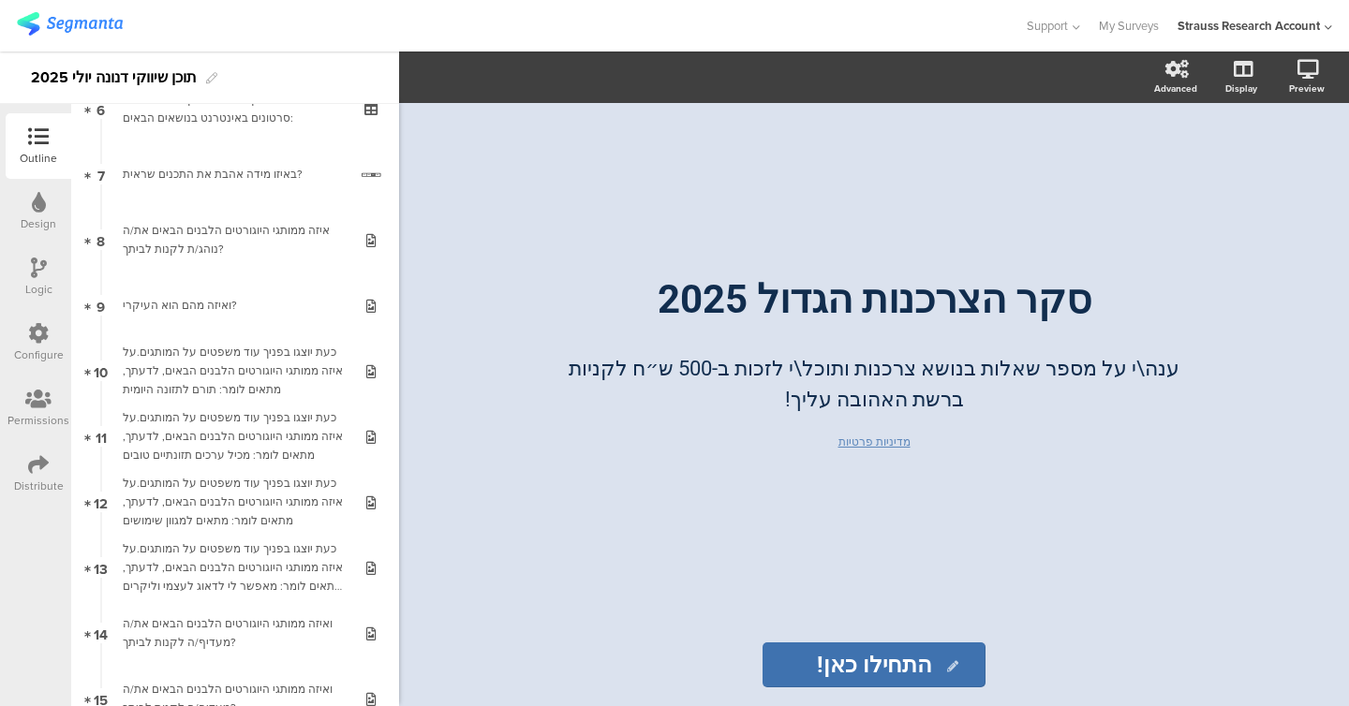
scroll to position [630, 0]
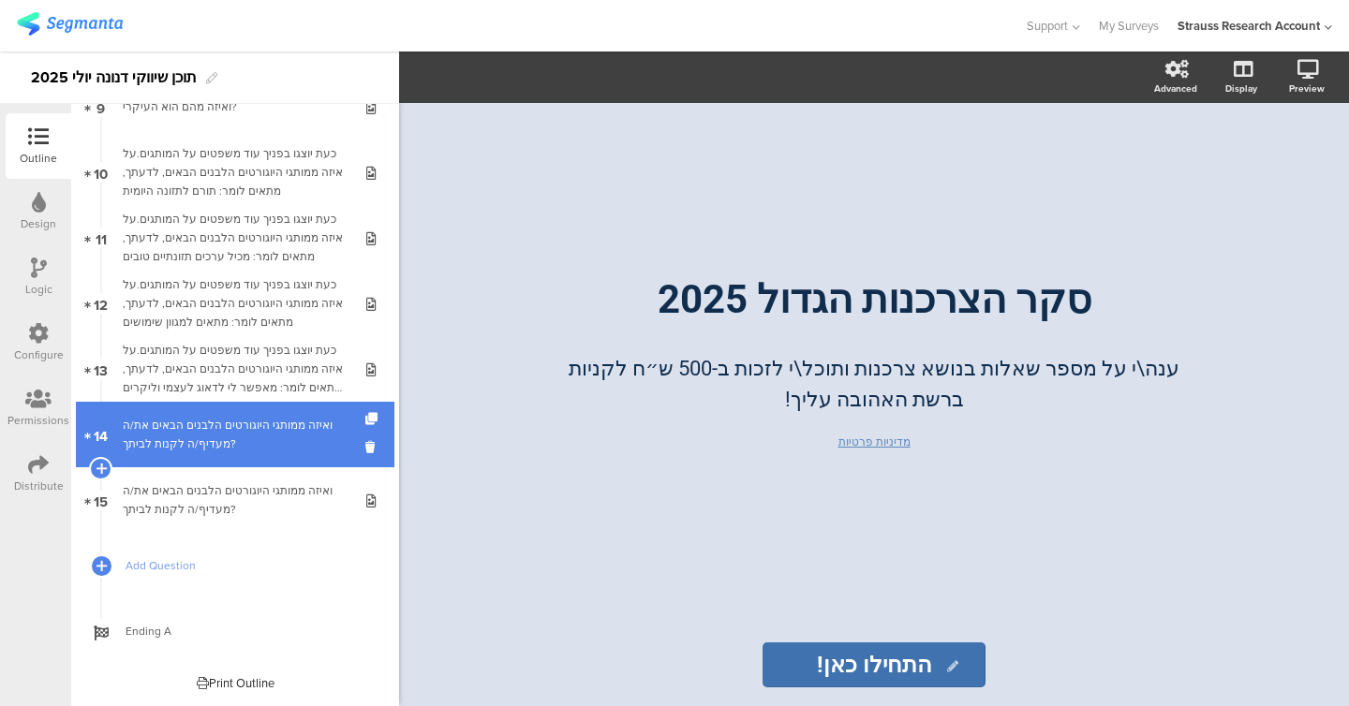
click at [171, 459] on link "14 ואיזה ממותגי היוגורטים הלבנים הבאים את/ה מעדיף/ה לקנות לביתך?" at bounding box center [235, 435] width 319 height 66
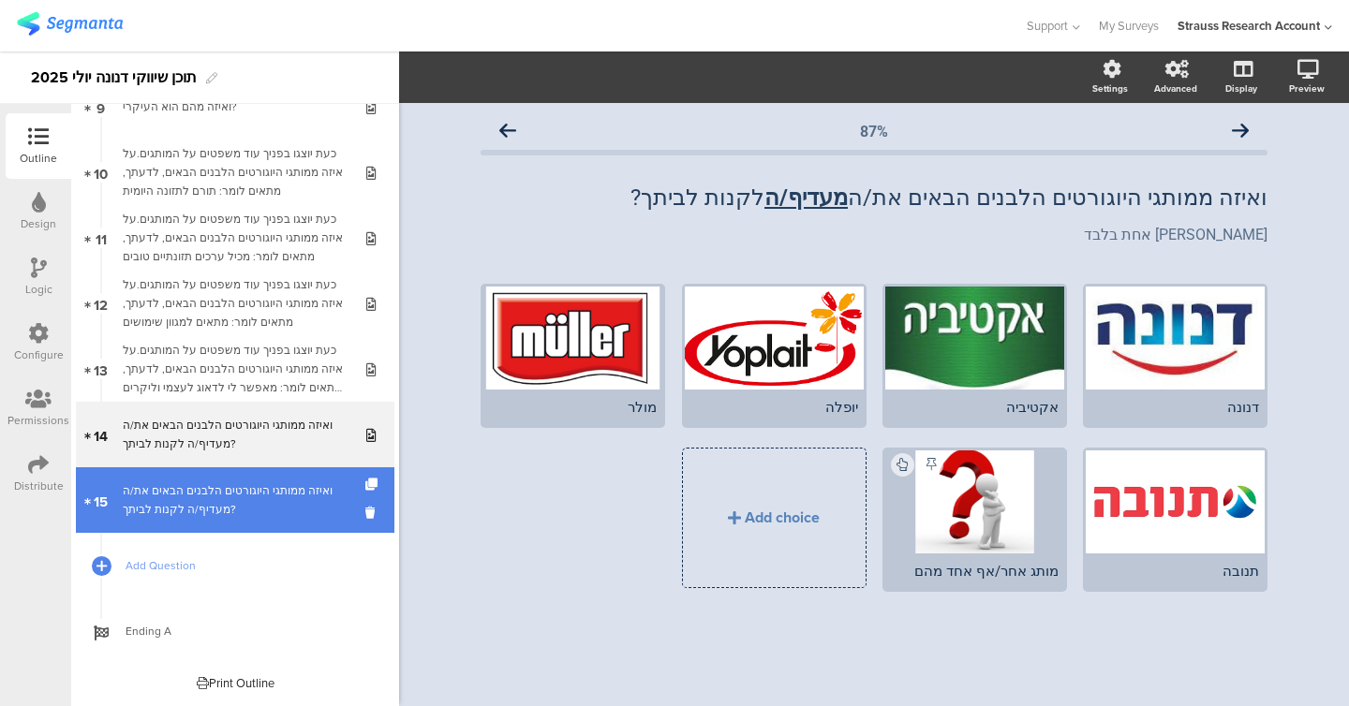
click at [176, 480] on link "15 ואיזה ממותגי היוגורטים הלבנים הבאים את/ה מעדיף/ה לקנות לביתך?" at bounding box center [235, 500] width 319 height 66
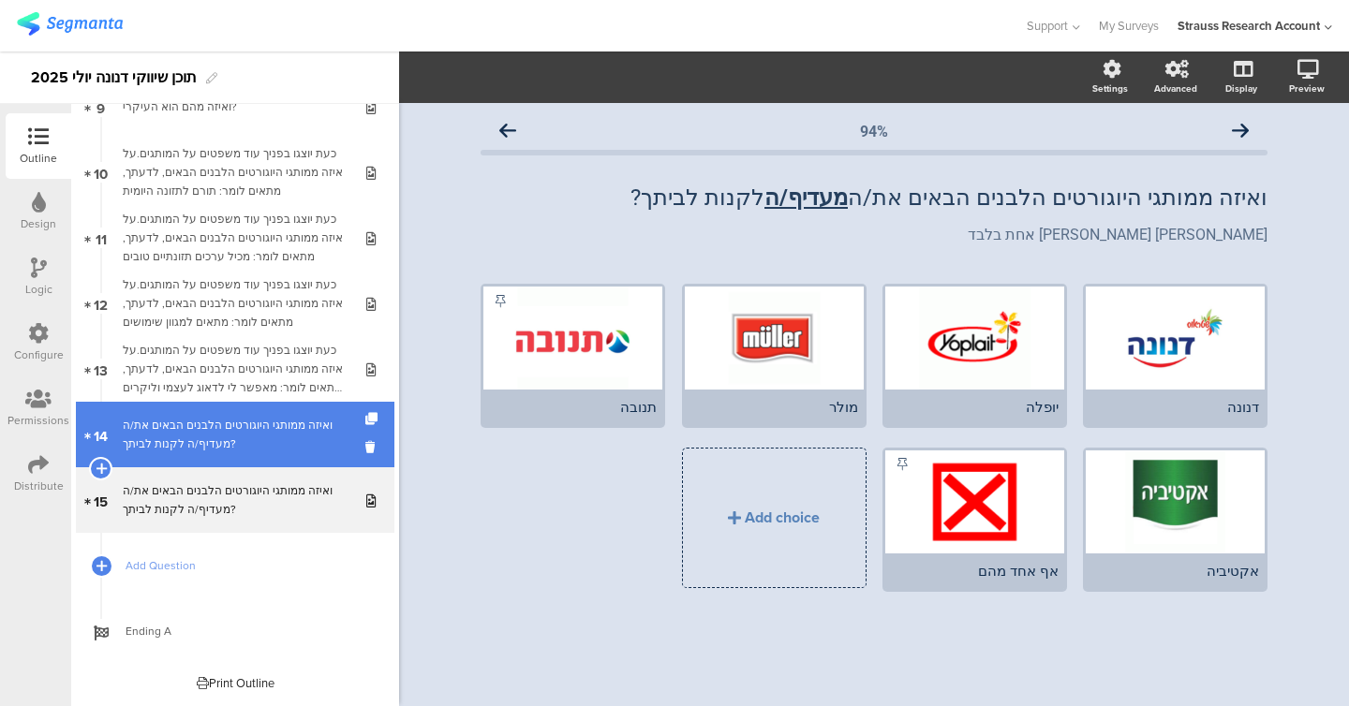
click at [182, 448] on div "ואיזה ממותגי היוגורטים הלבנים הבאים את/ה מעדיף/ה לקנות לביתך?" at bounding box center [235, 434] width 224 height 37
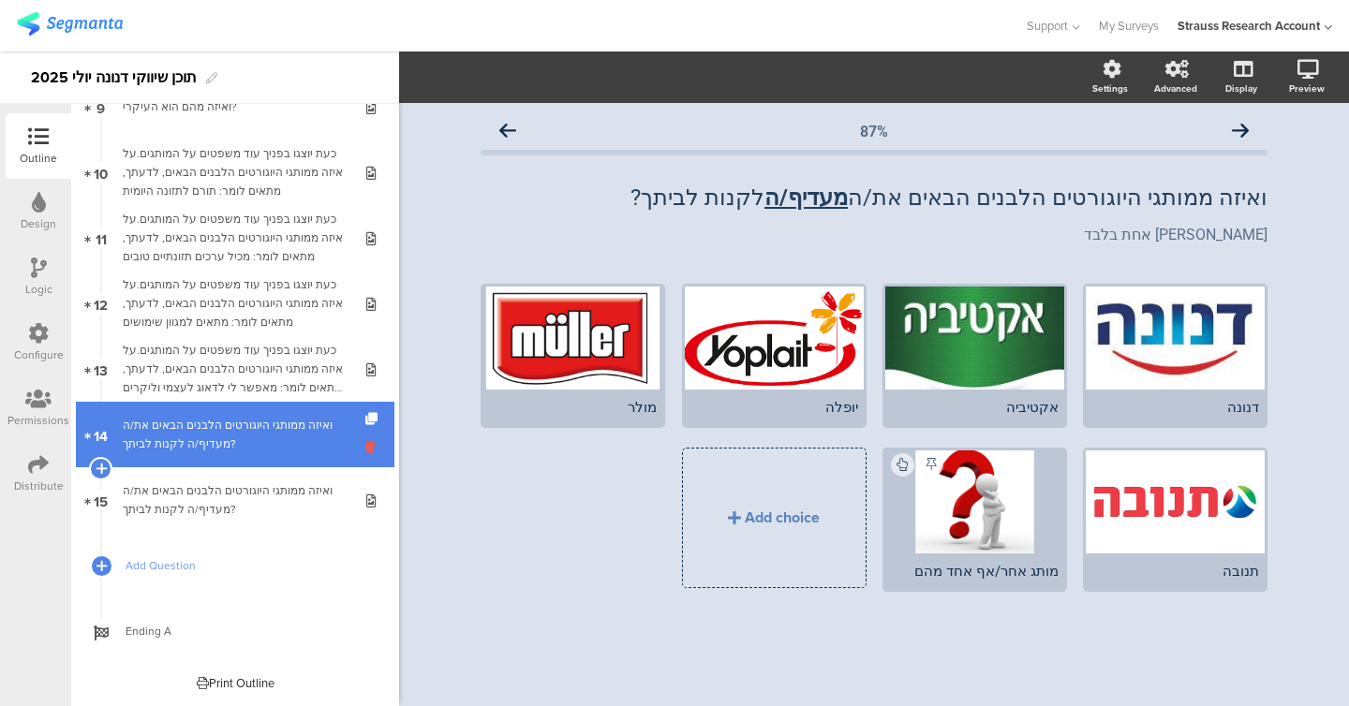
click at [369, 446] on icon at bounding box center [373, 447] width 16 height 18
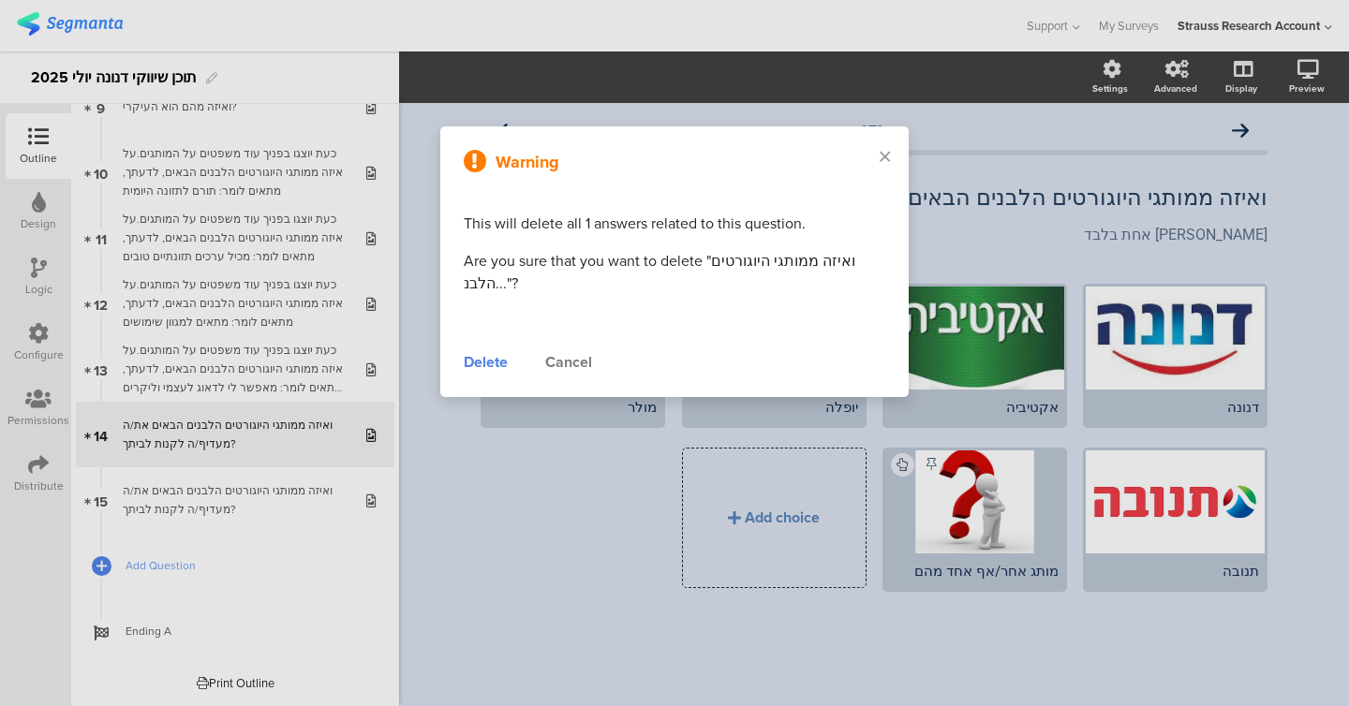
click at [500, 358] on div "Delete" at bounding box center [486, 362] width 44 height 22
